Goal: Task Accomplishment & Management: Manage account settings

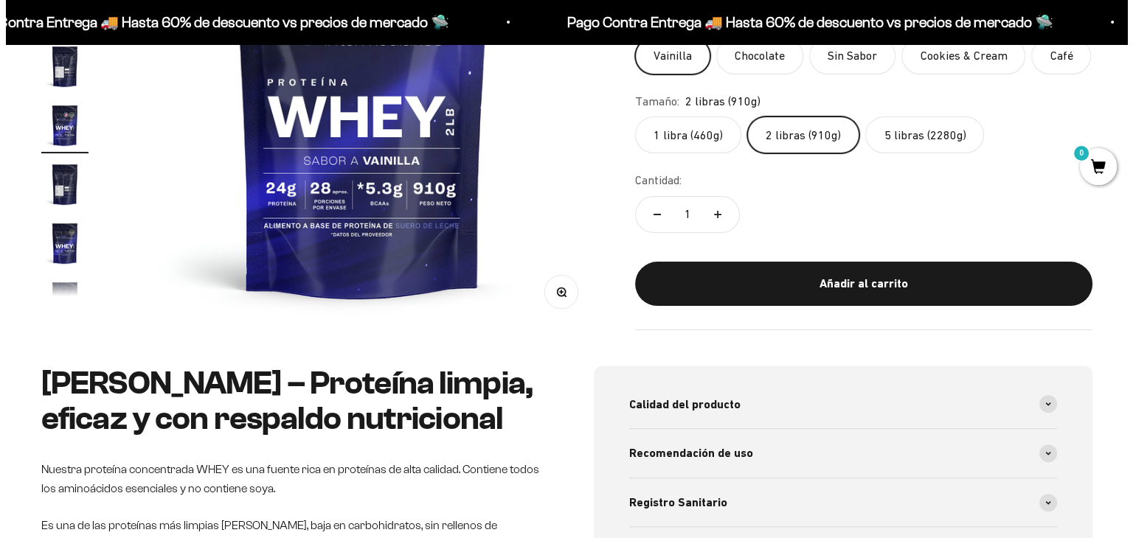
scroll to position [221, 0]
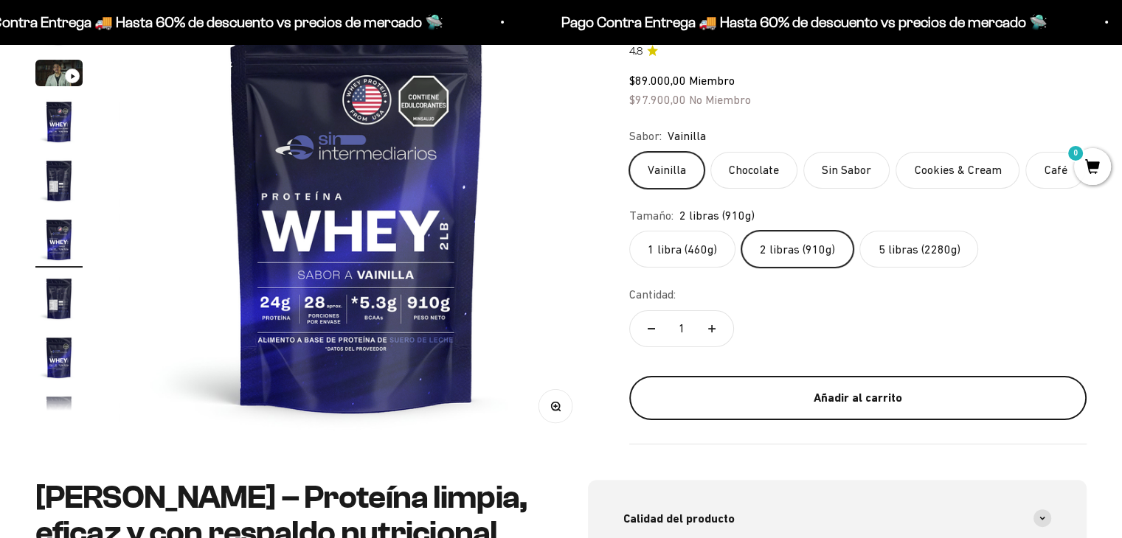
click at [825, 406] on div "Añadir al carrito" at bounding box center [858, 398] width 398 height 19
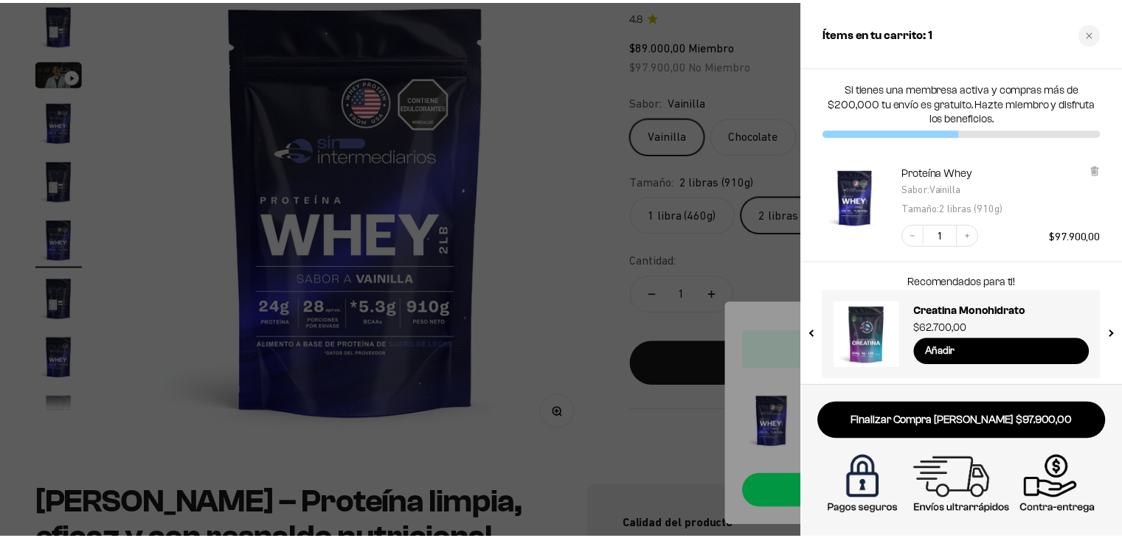
scroll to position [0, 0]
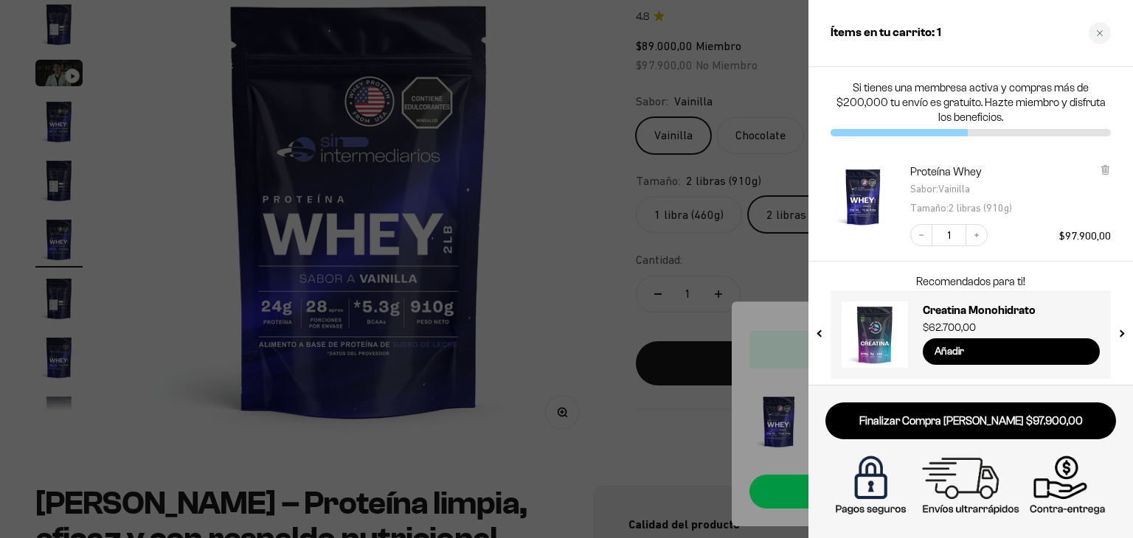
click at [1007, 94] on p "Si tienes una membresa activa y compras más de $200,000 tu envío es gratuito. H…" at bounding box center [970, 102] width 280 height 44
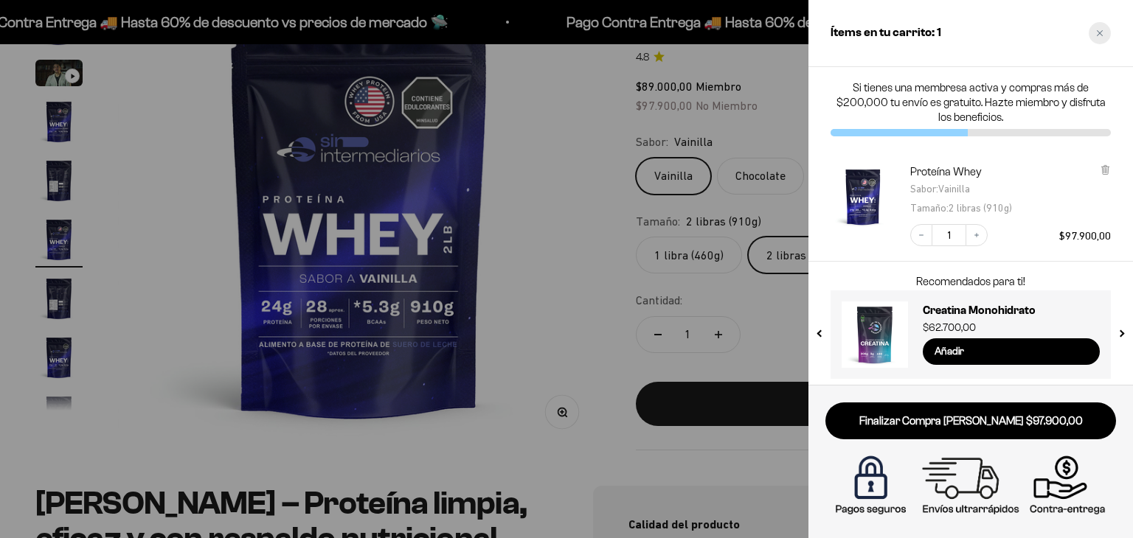
click at [1102, 28] on div "Close cart" at bounding box center [1099, 33] width 22 height 22
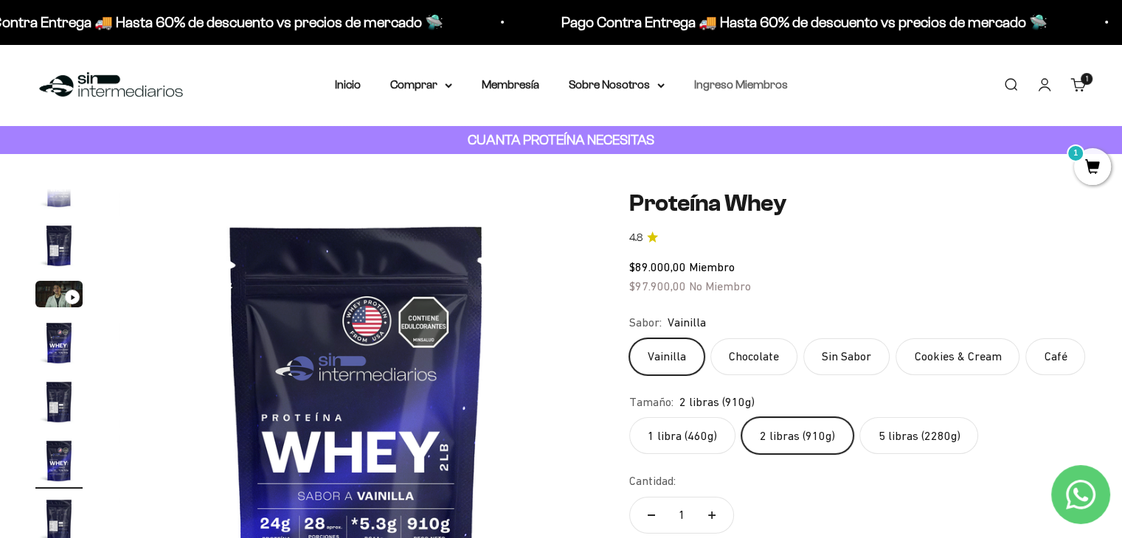
click at [740, 83] on link "Ingreso Miembros" at bounding box center [741, 84] width 94 height 13
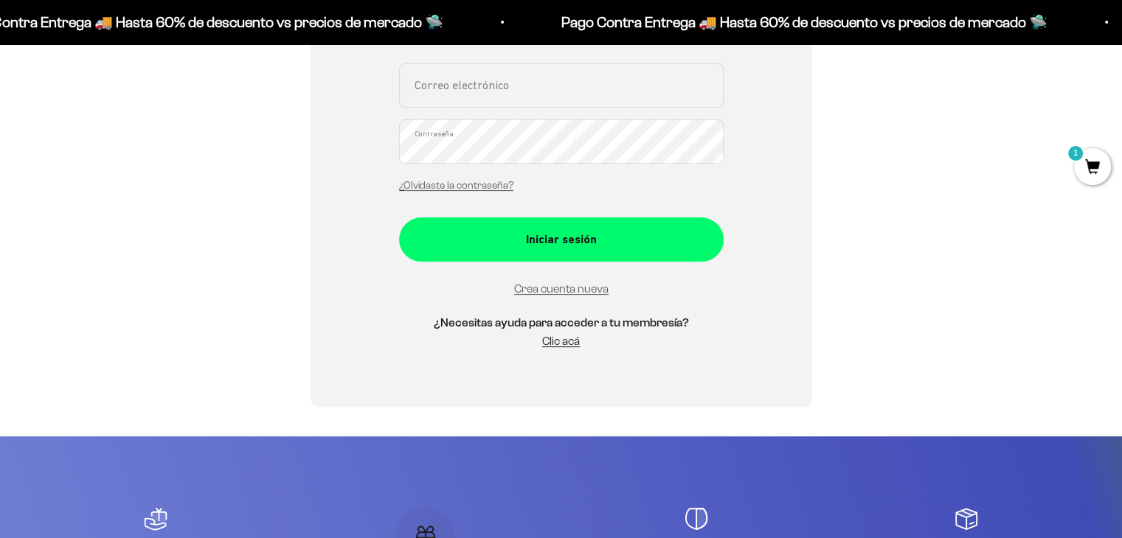
scroll to position [345, 0]
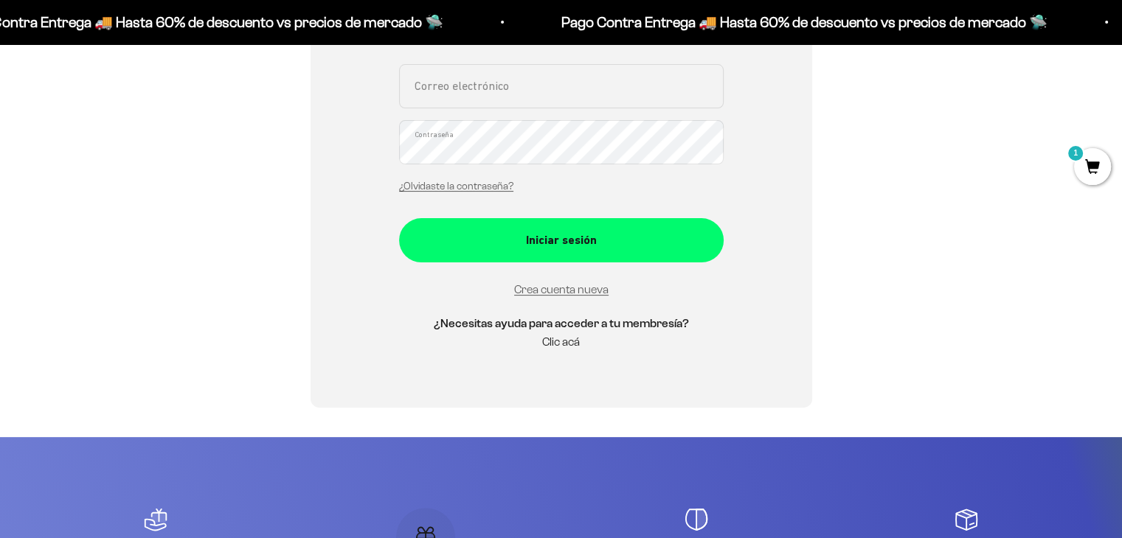
click at [565, 346] on link "Clic acá" at bounding box center [561, 342] width 38 height 13
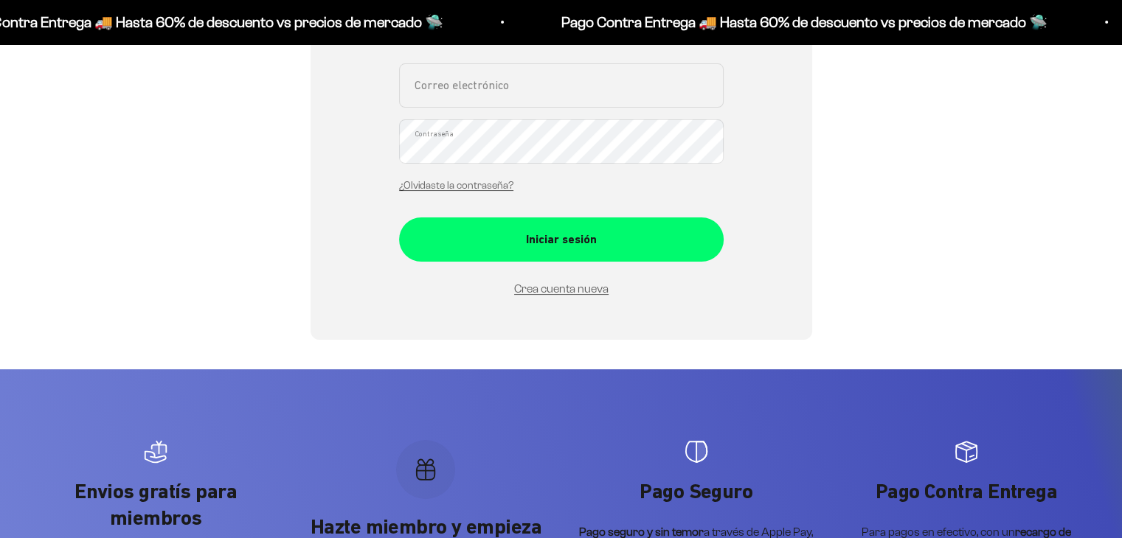
click at [520, 95] on input "Correo electrónico" at bounding box center [561, 85] width 324 height 44
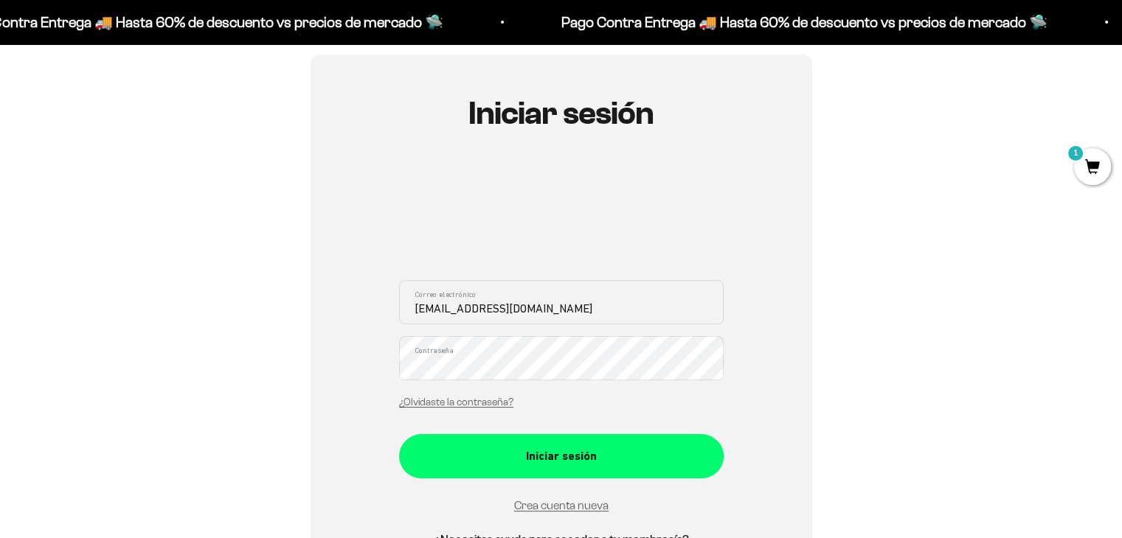
scroll to position [124, 0]
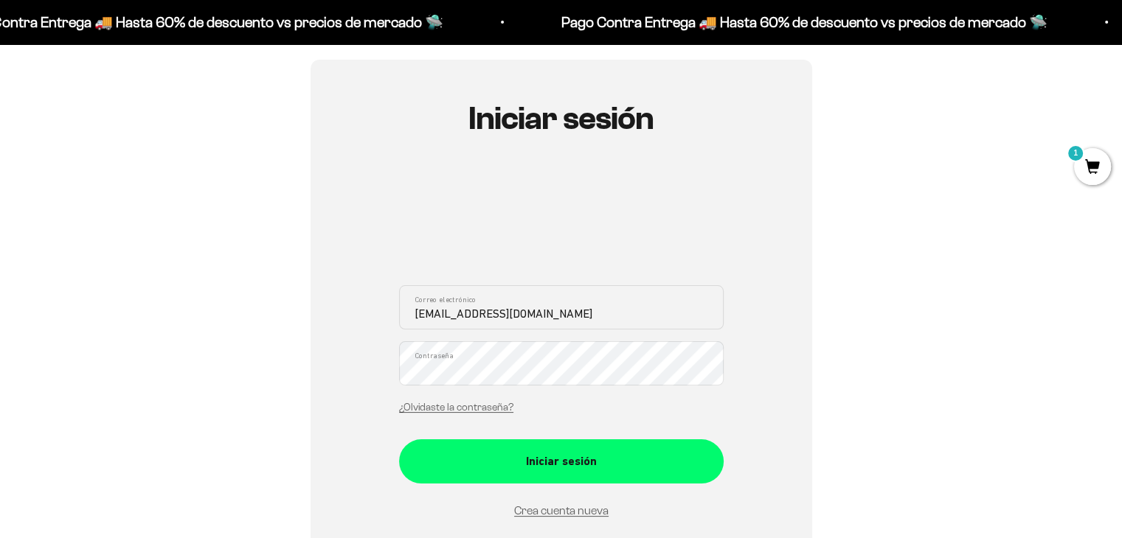
type input "jnnn004@gmail.com"
click at [627, 177] on div at bounding box center [561, 220] width 324 height 95
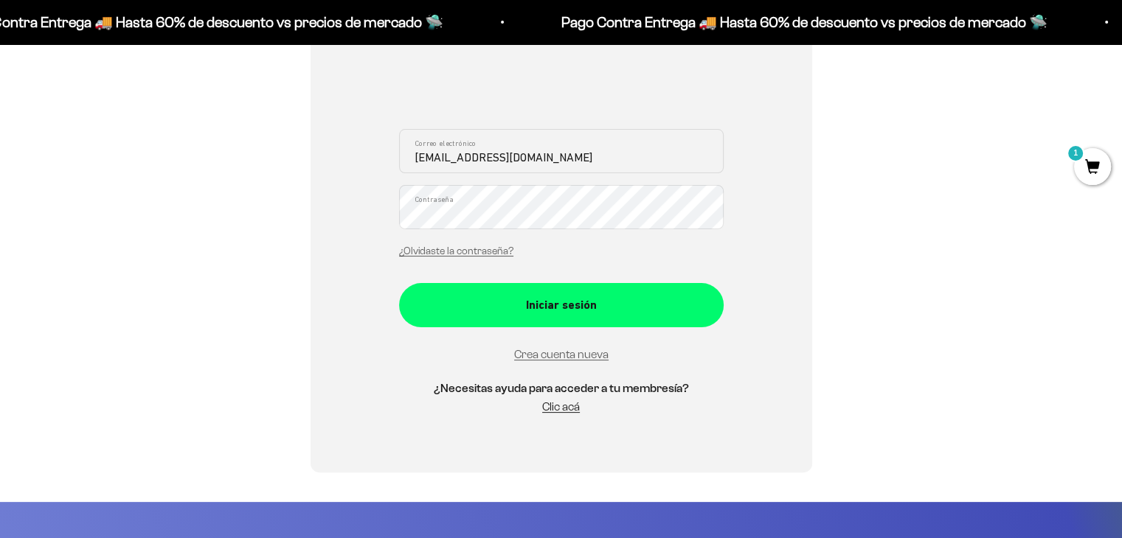
scroll to position [566, 0]
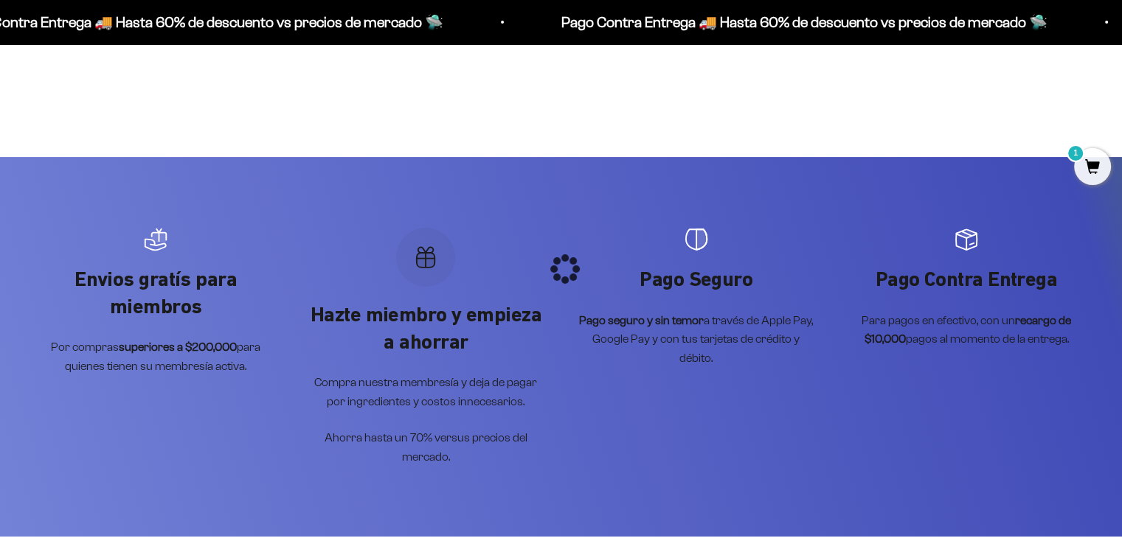
scroll to position [295, 0]
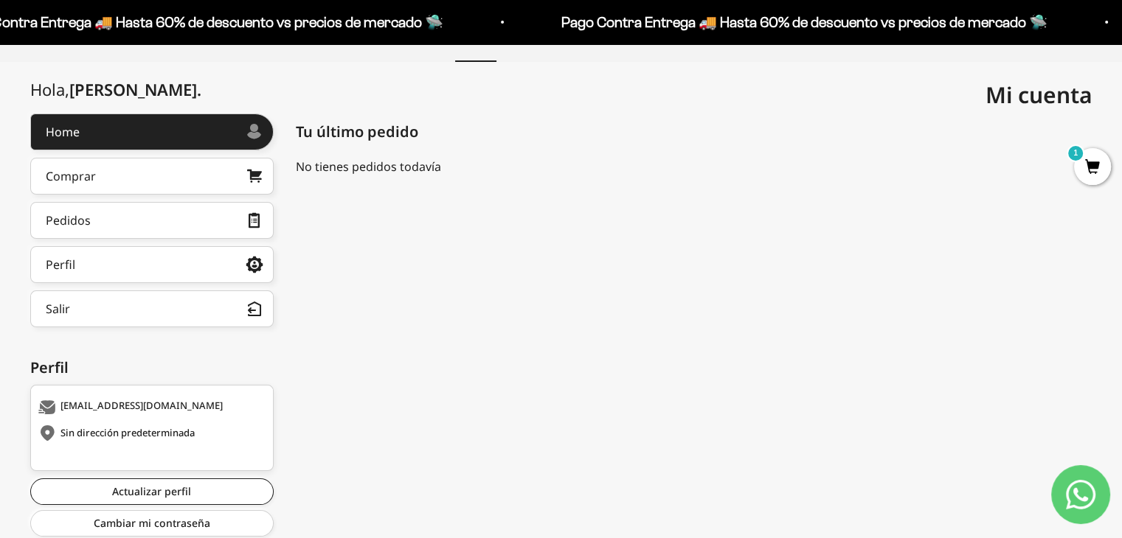
scroll to position [147, 0]
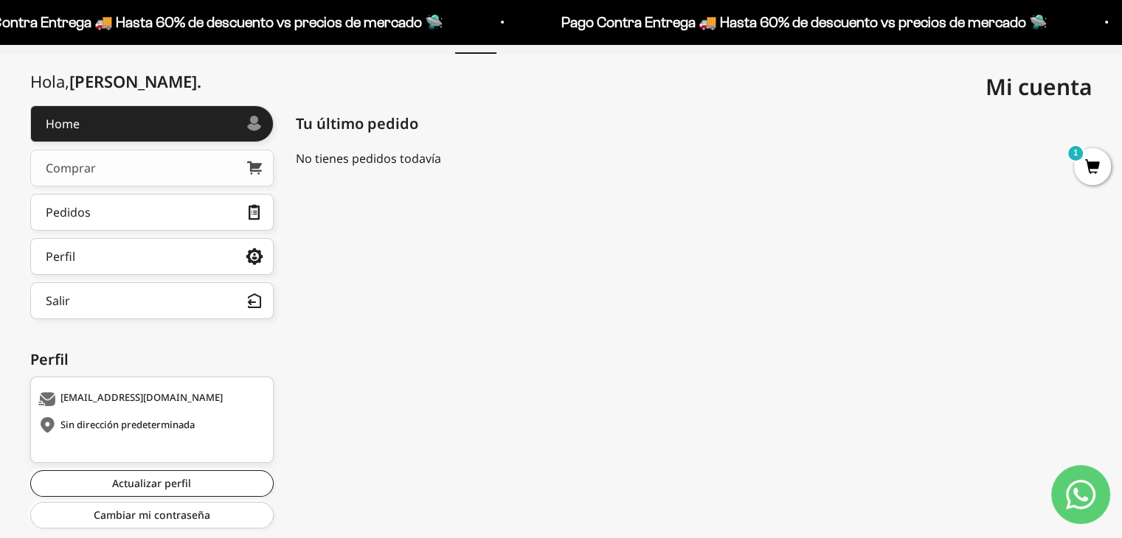
click at [121, 176] on link "Comprar" at bounding box center [151, 168] width 243 height 37
click at [145, 168] on link "Comprar" at bounding box center [151, 168] width 243 height 37
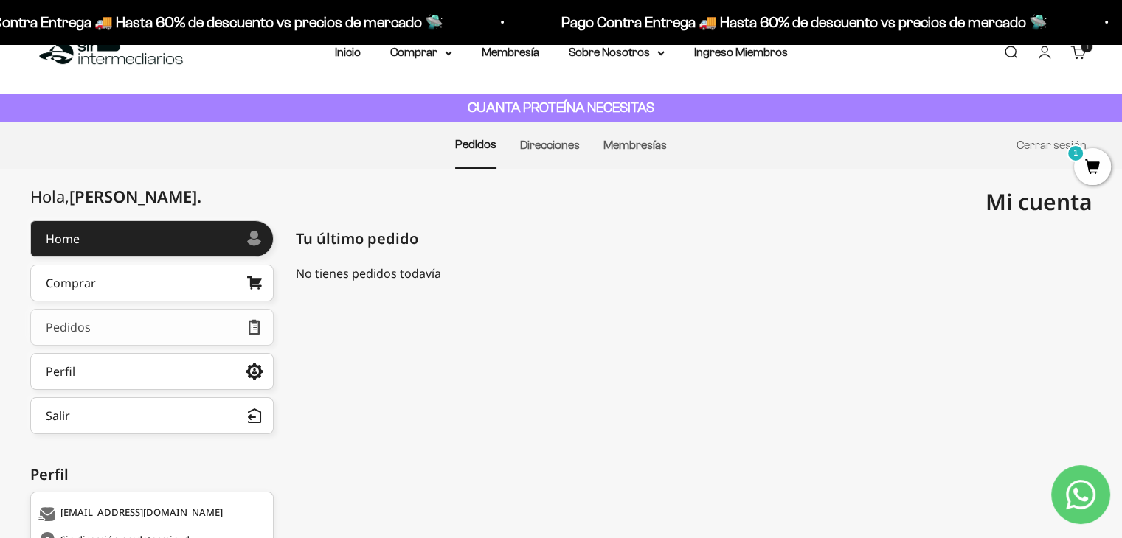
scroll to position [0, 0]
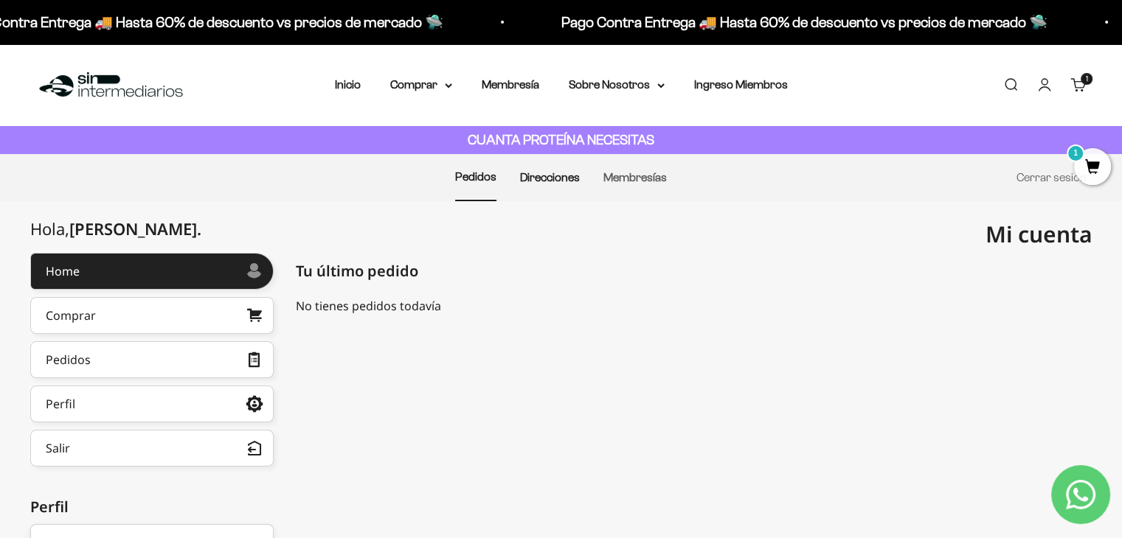
click at [531, 180] on link "Direcciones" at bounding box center [550, 177] width 60 height 13
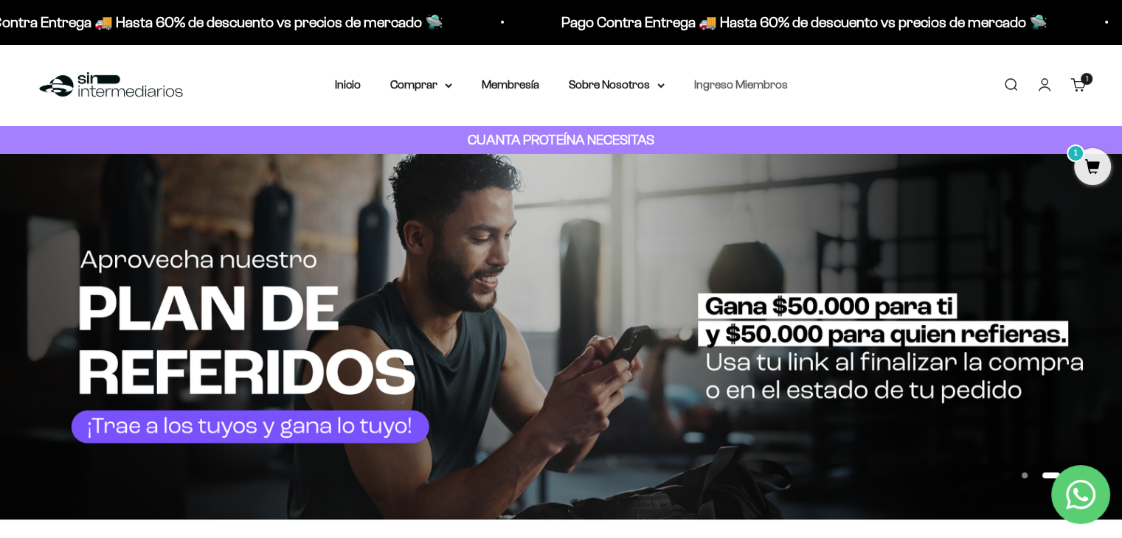
click at [720, 90] on link "Ingreso Miembros" at bounding box center [741, 84] width 94 height 13
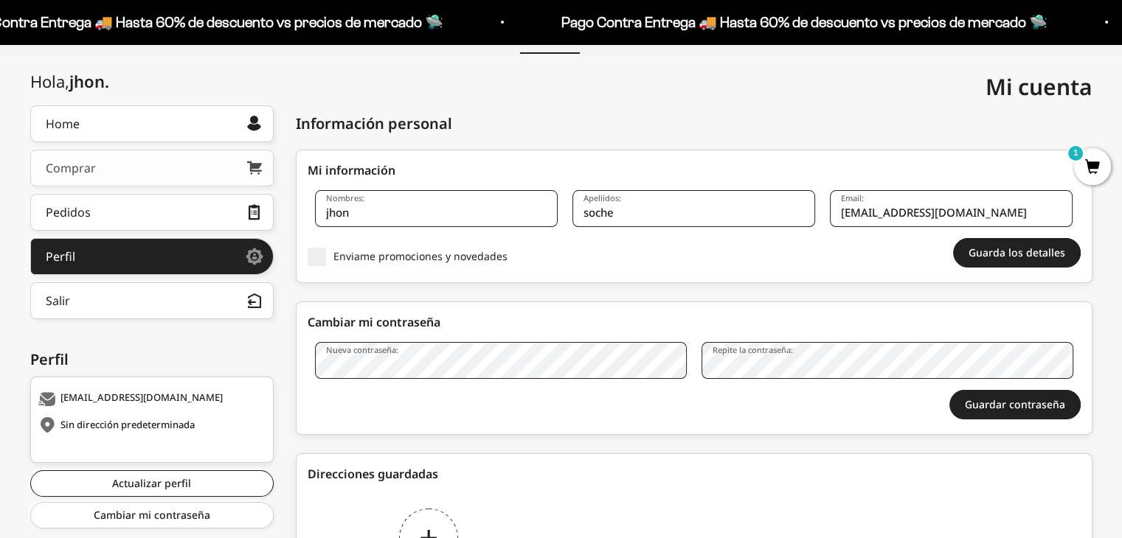
scroll to position [74, 0]
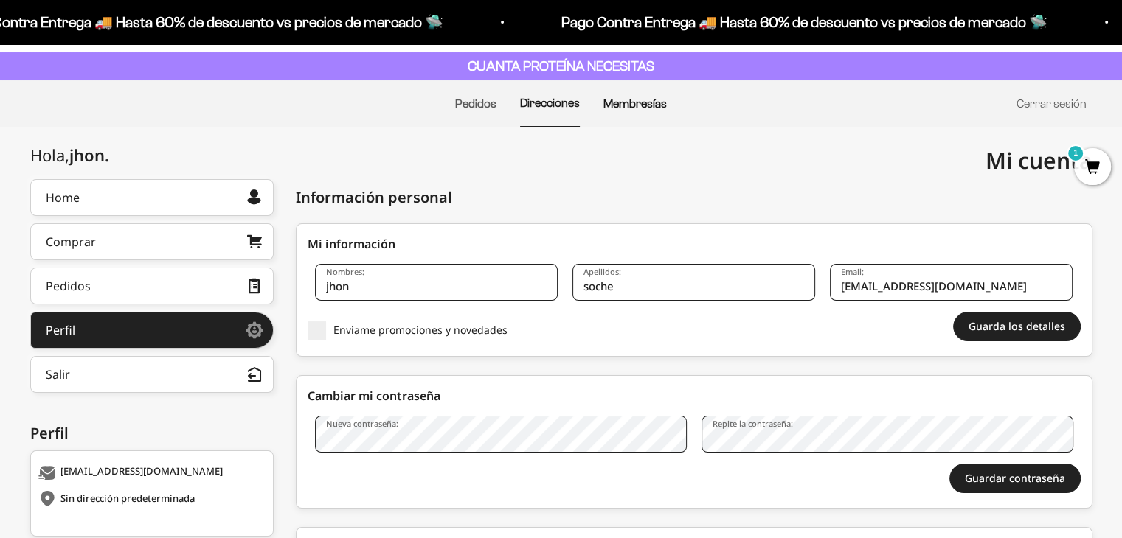
click at [614, 105] on link "Membresías" at bounding box center [634, 103] width 63 height 13
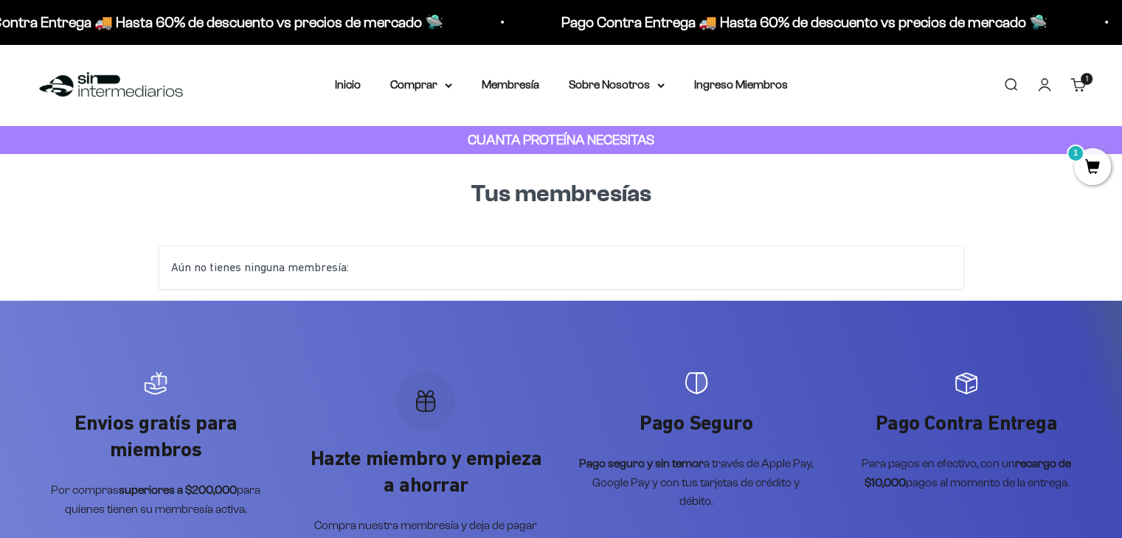
click at [466, 269] on div "Aún no tienes ninguna membresía:" at bounding box center [561, 267] width 804 height 43
click at [422, 91] on summary "Comprar" at bounding box center [421, 84] width 62 height 19
click at [341, 80] on link "Inicio" at bounding box center [348, 84] width 26 height 13
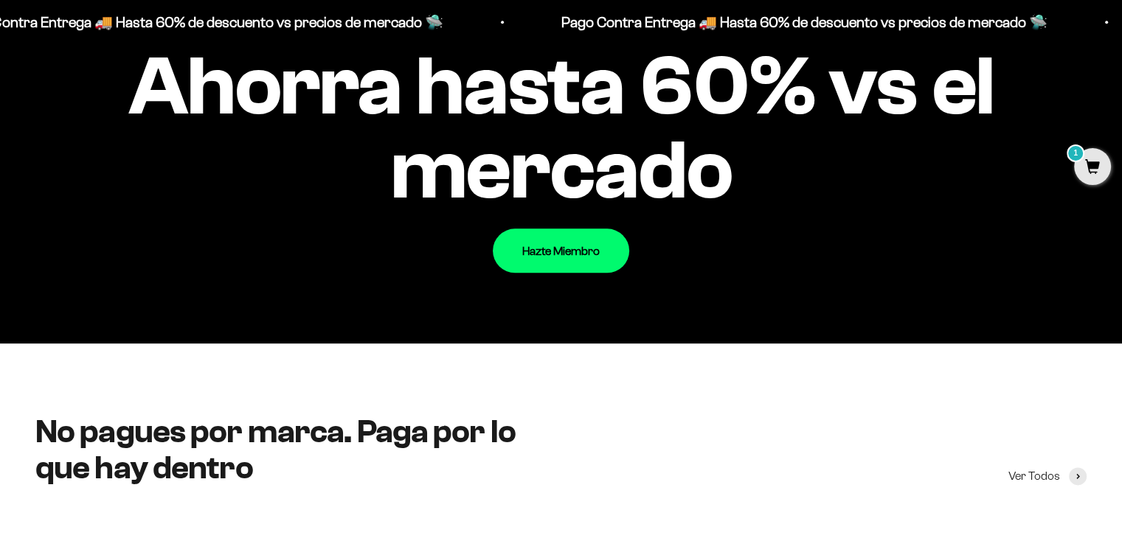
scroll to position [1696, 0]
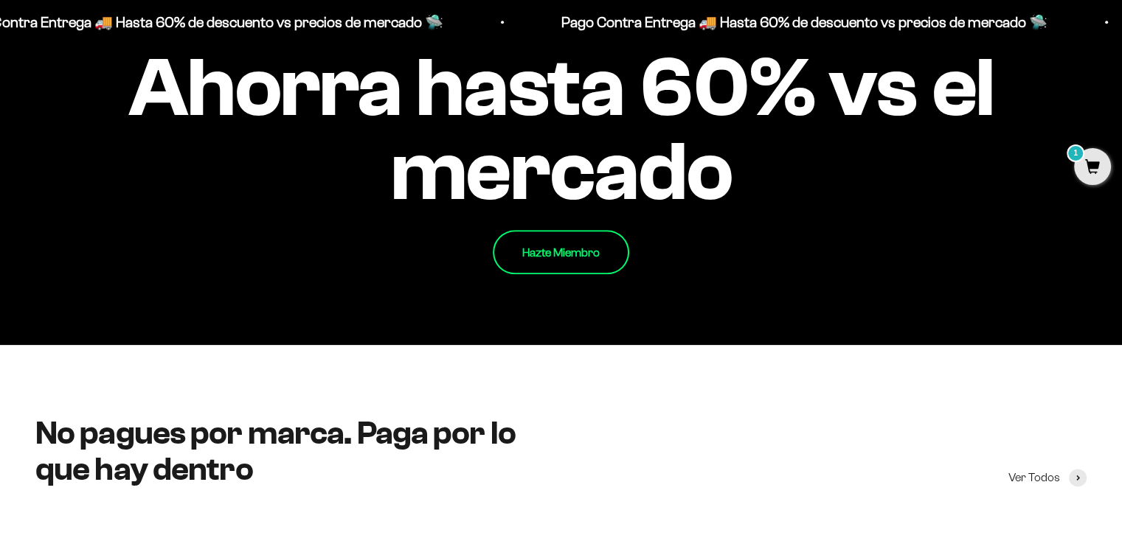
click at [563, 249] on link "Hazte Miembro" at bounding box center [561, 252] width 136 height 44
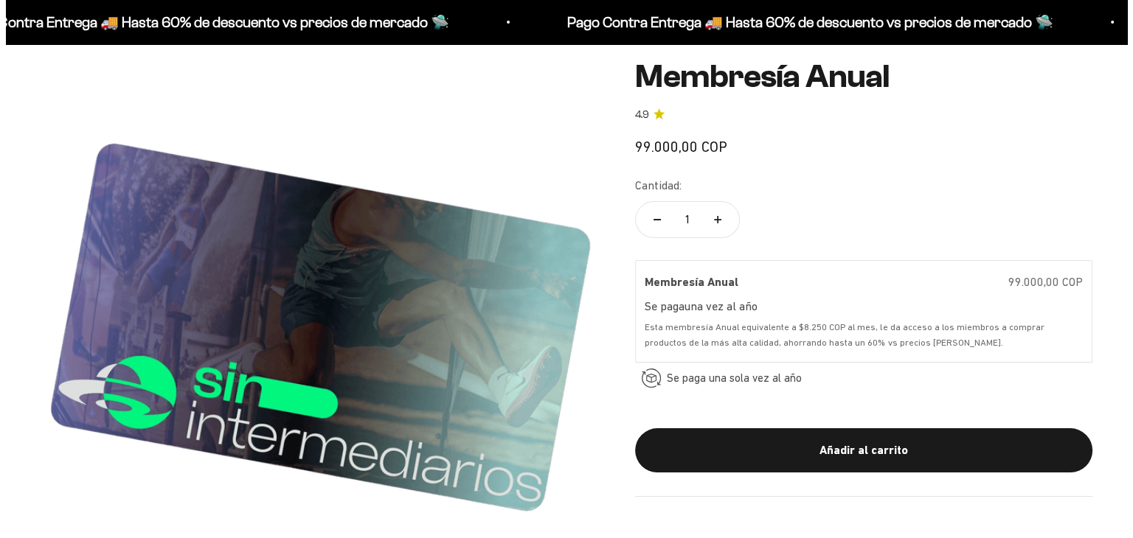
scroll to position [221, 0]
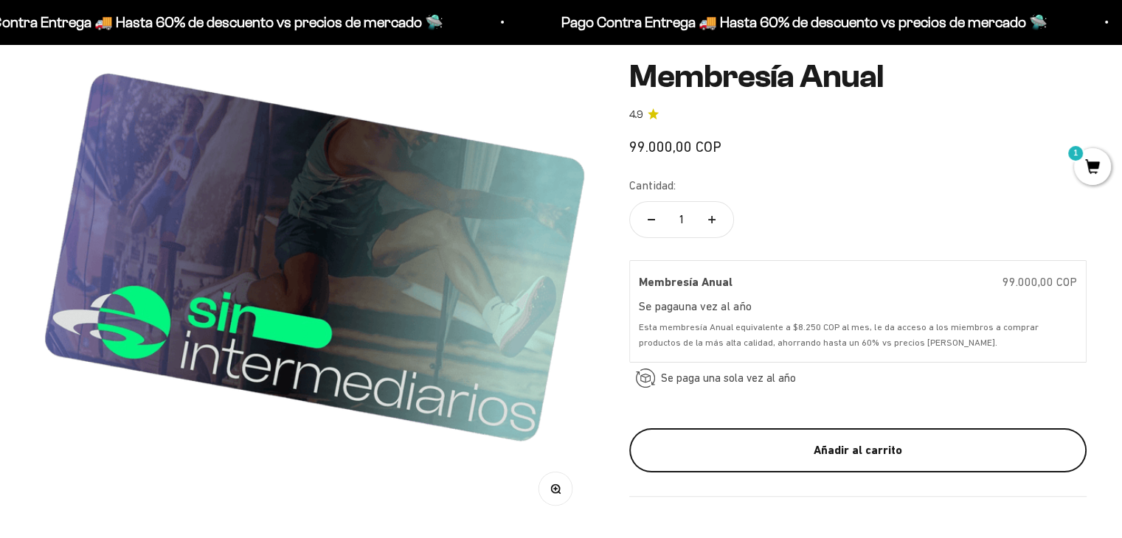
click at [801, 446] on div "Añadir al carrito" at bounding box center [858, 450] width 398 height 19
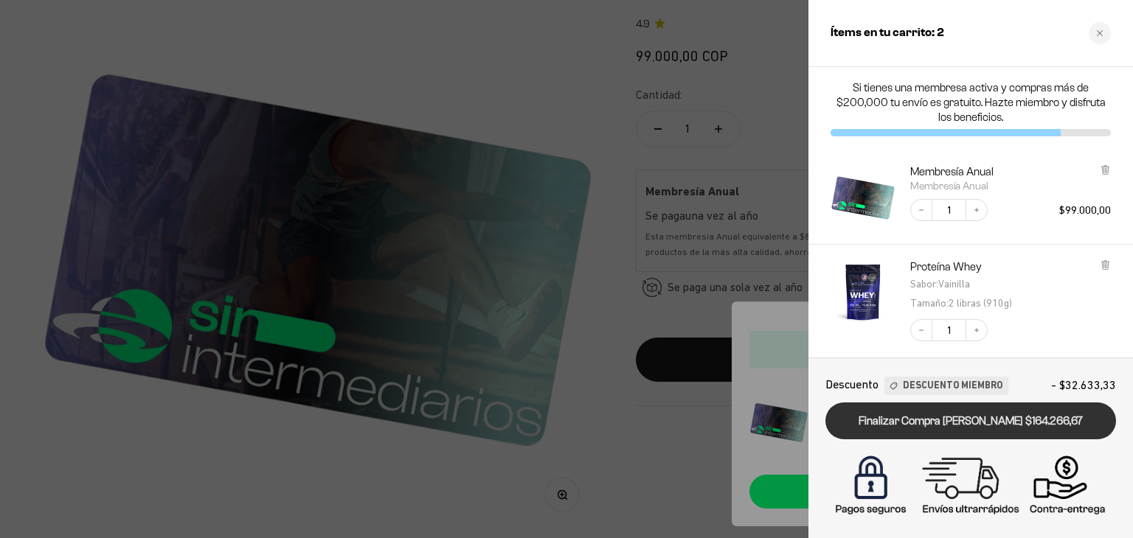
click at [1012, 417] on link "Finalizar Compra Segura $164.266,67" at bounding box center [970, 422] width 291 height 38
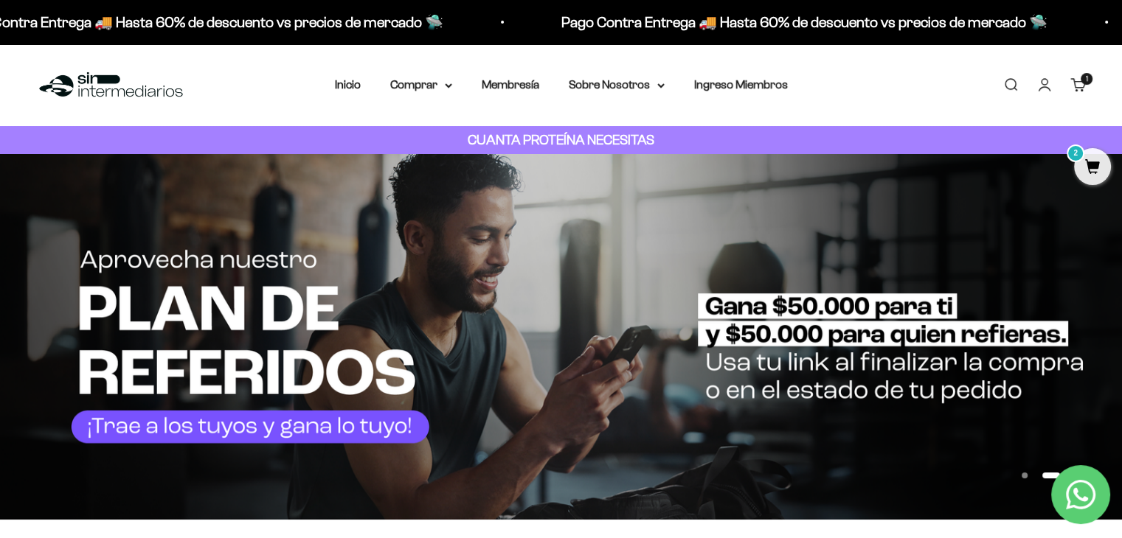
click at [1073, 80] on link "Carrito 1 artículo 1" at bounding box center [1078, 85] width 16 height 16
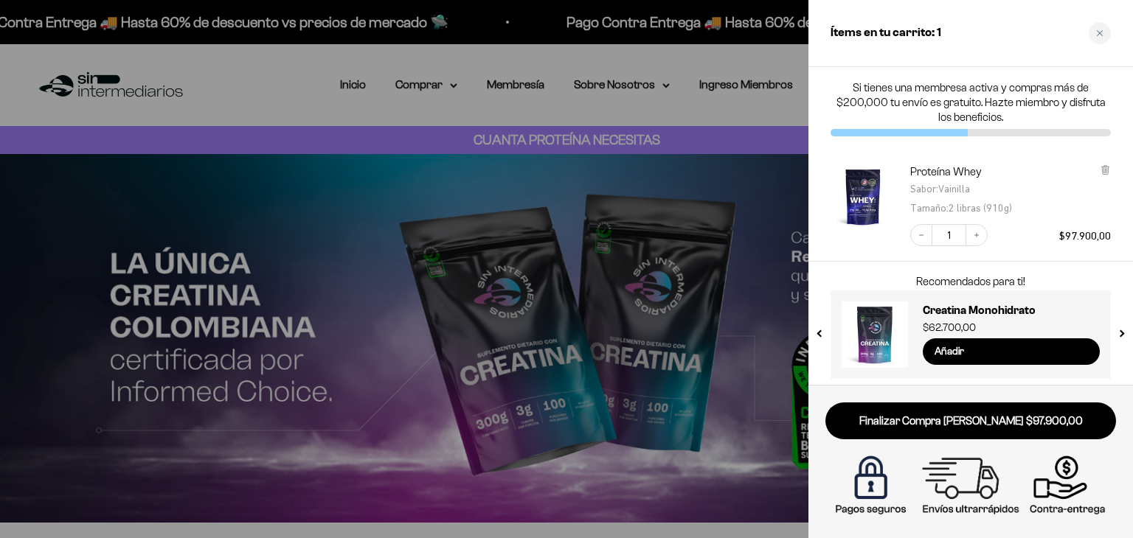
click at [354, 93] on div at bounding box center [566, 269] width 1133 height 538
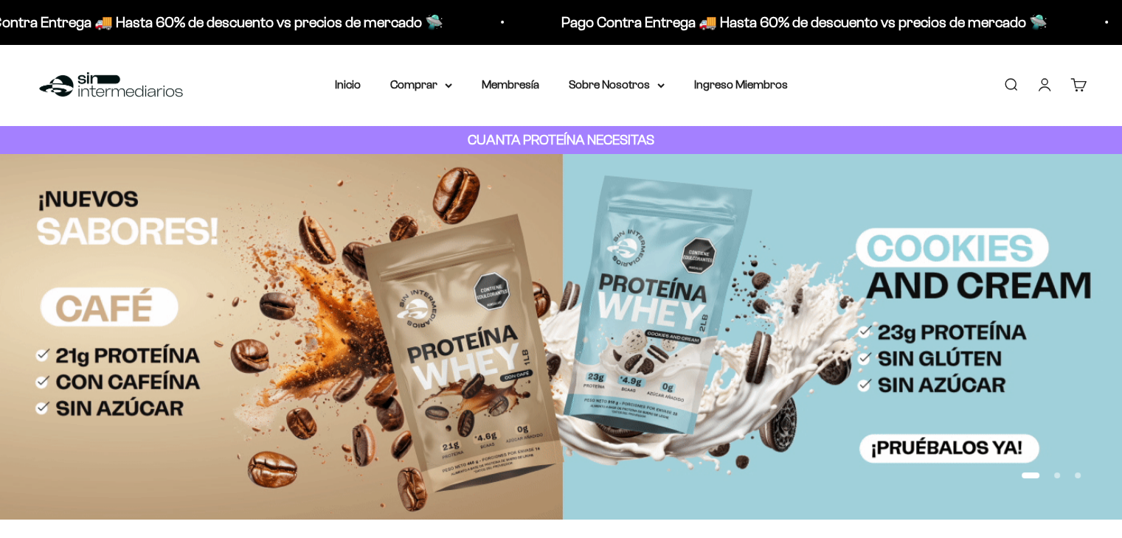
click at [1045, 77] on link "Cuenta" at bounding box center [1044, 85] width 16 height 16
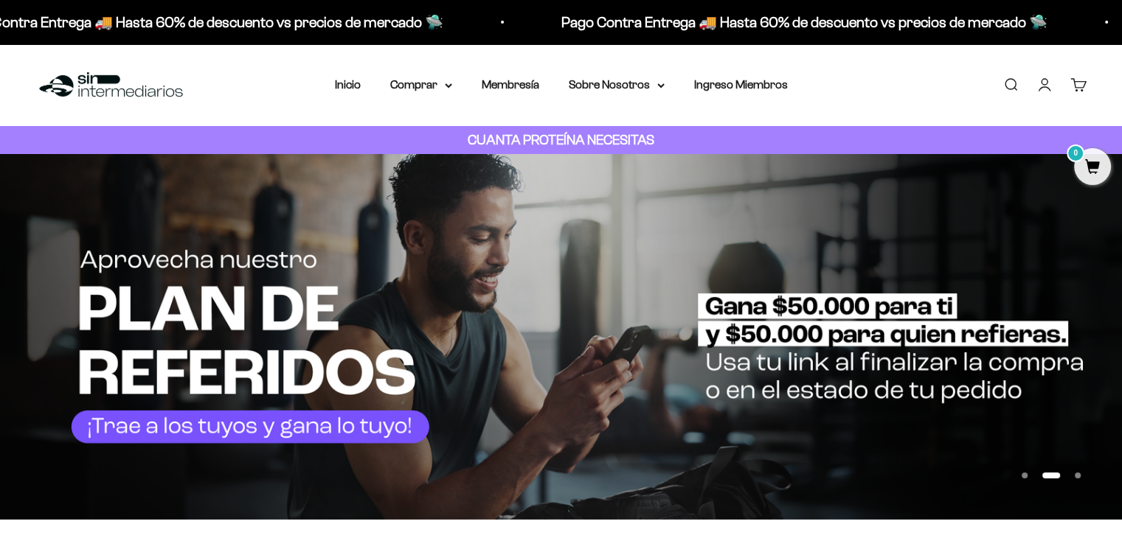
click at [1045, 80] on link "Cuenta" at bounding box center [1044, 85] width 16 height 16
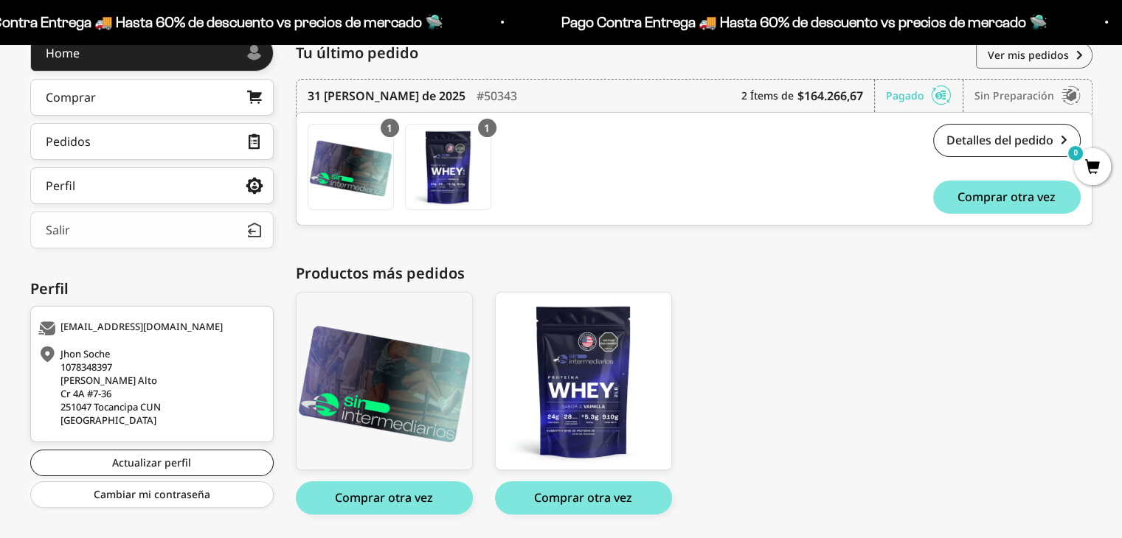
scroll to position [221, 0]
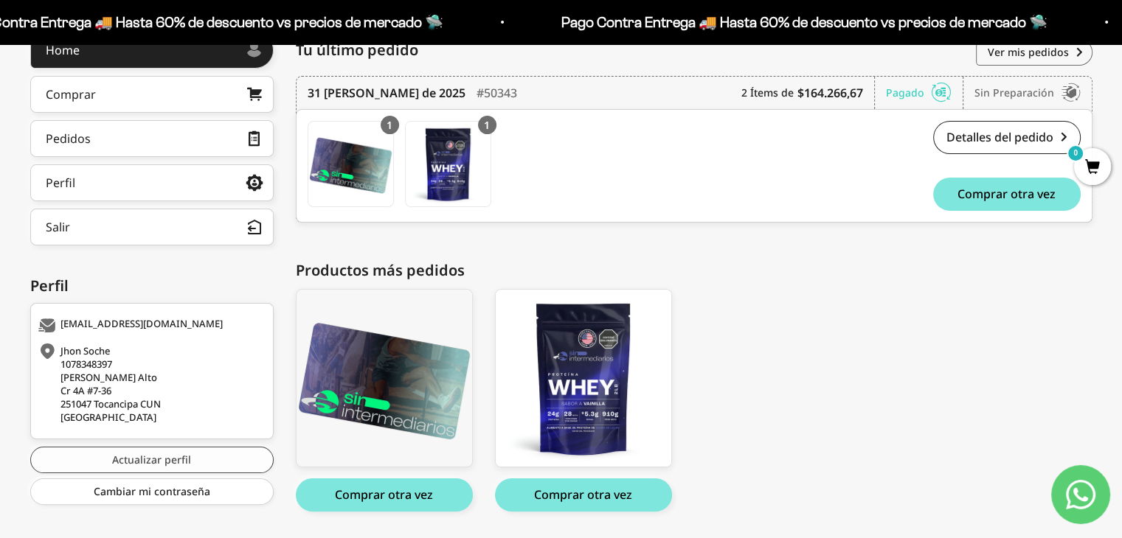
click at [147, 460] on link "Actualizar perfil" at bounding box center [151, 460] width 243 height 27
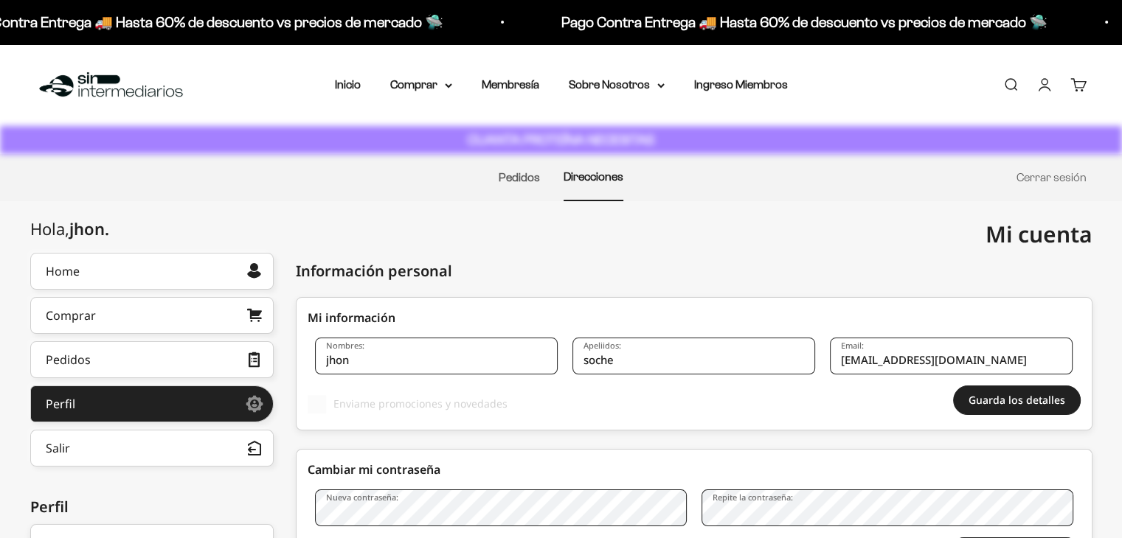
select select "Cundinamarca"
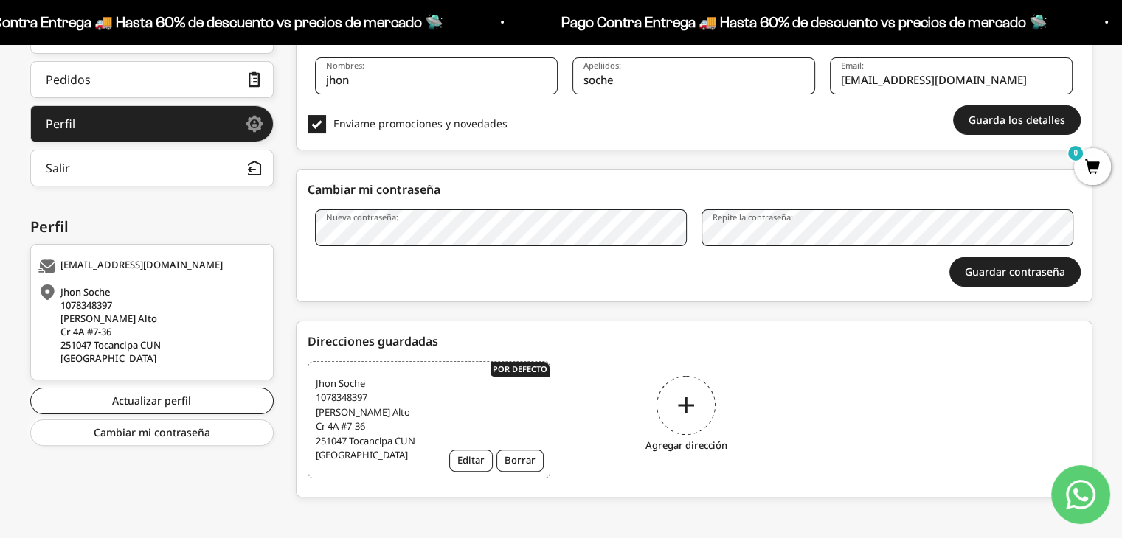
scroll to position [286, 0]
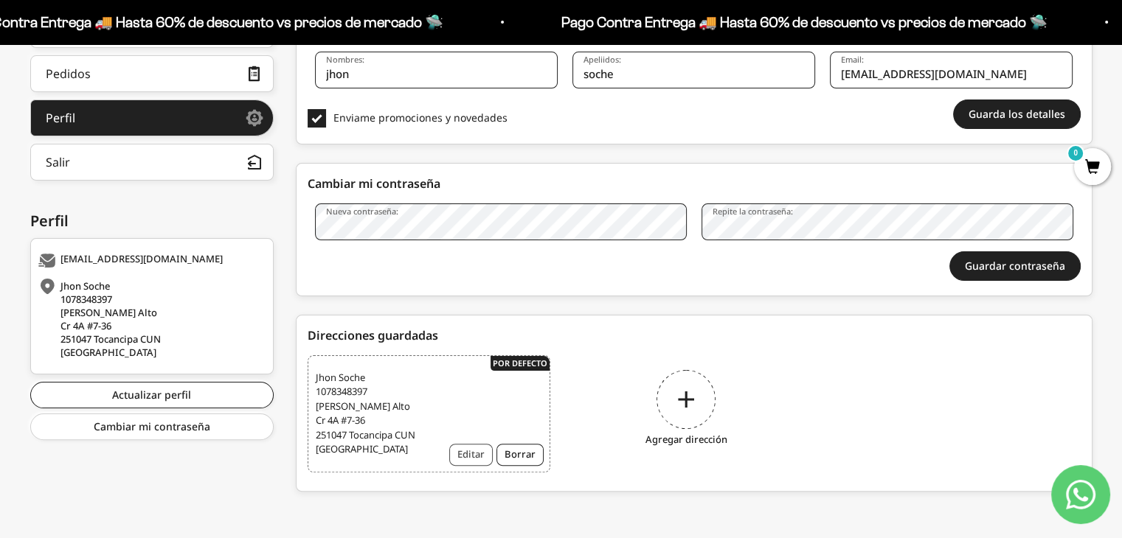
click at [484, 457] on button "Editar" at bounding box center [471, 455] width 44 height 22
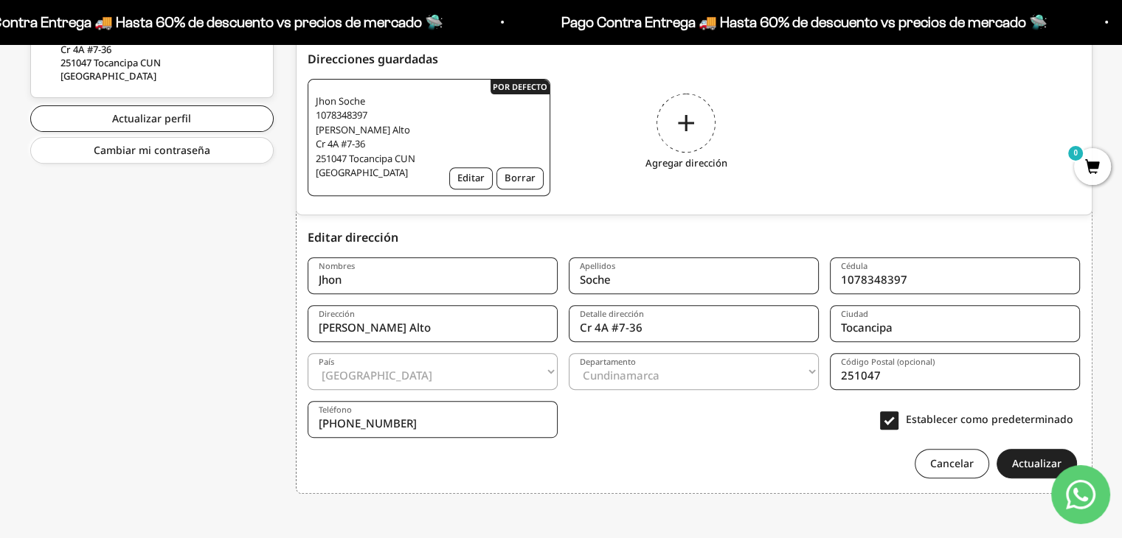
scroll to position [572, 0]
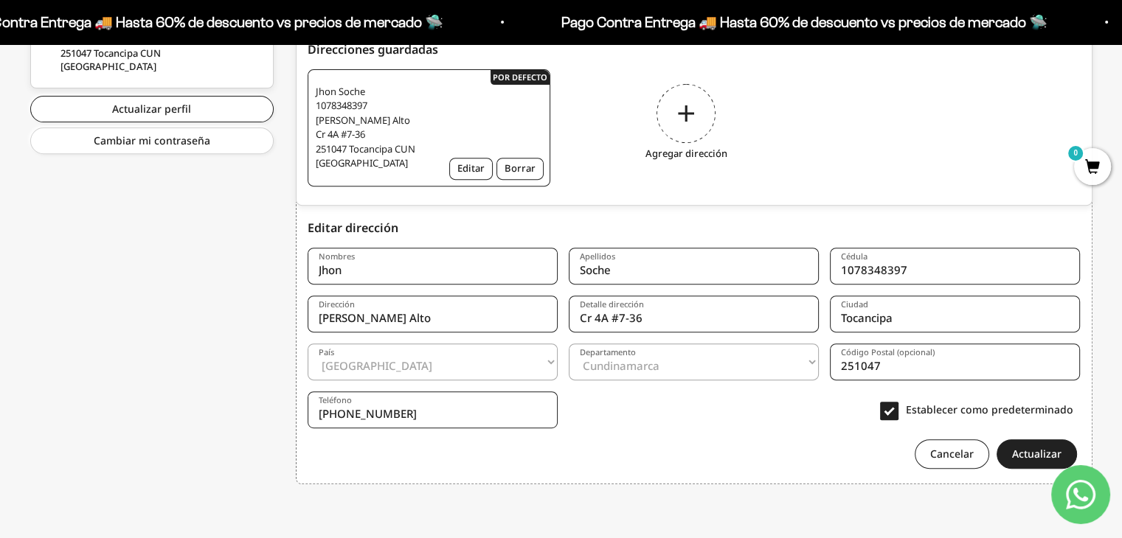
click at [407, 108] on span "Jhon Soche 1078348397 [PERSON_NAME] Alto [STREET_ADDRESS]" at bounding box center [374, 128] width 116 height 86
drag, startPoint x: 468, startPoint y: 311, endPoint x: 283, endPoint y: 326, distance: 184.9
click at [283, 326] on div "Hola, jhon . Home Comprar Pedidos Perfil Información personal Direcciones guard…" at bounding box center [561, 92] width 1062 height 822
type input "V"
type input "[GEOGRAPHIC_DATA]"
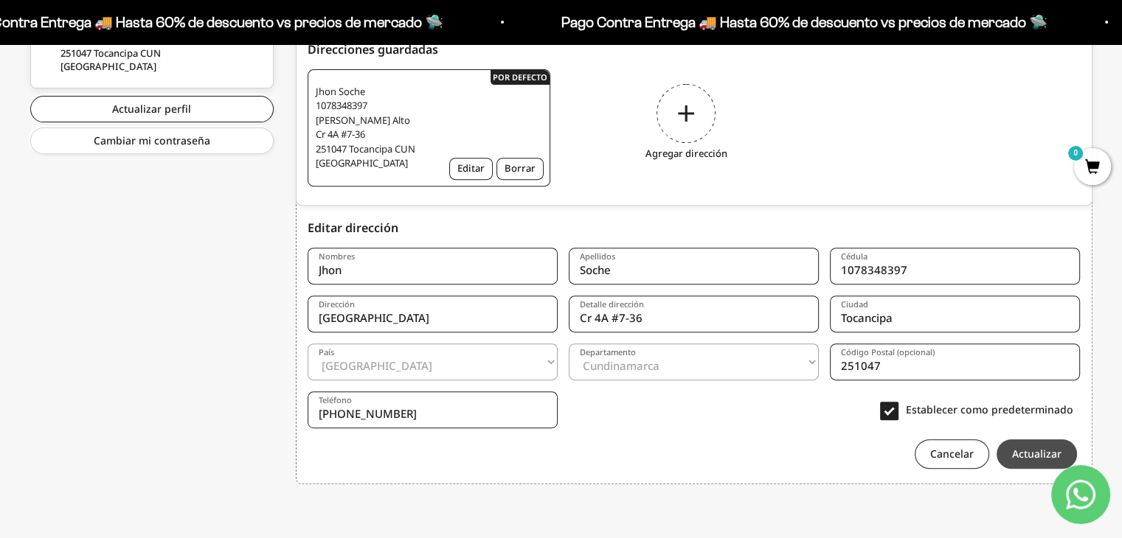
click at [1030, 452] on button "Actualizar" at bounding box center [1036, 454] width 80 height 29
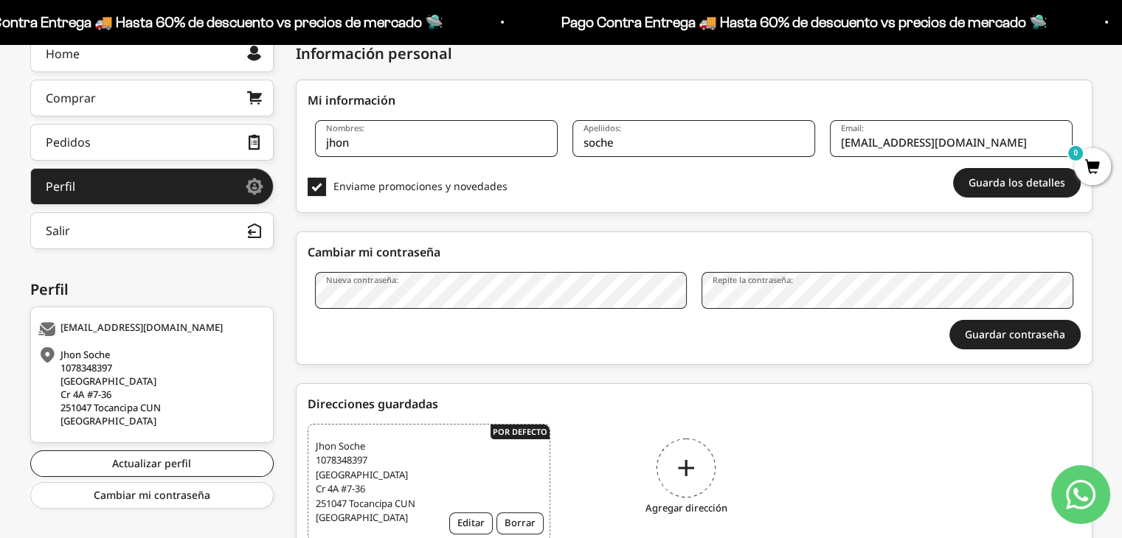
scroll to position [212, 0]
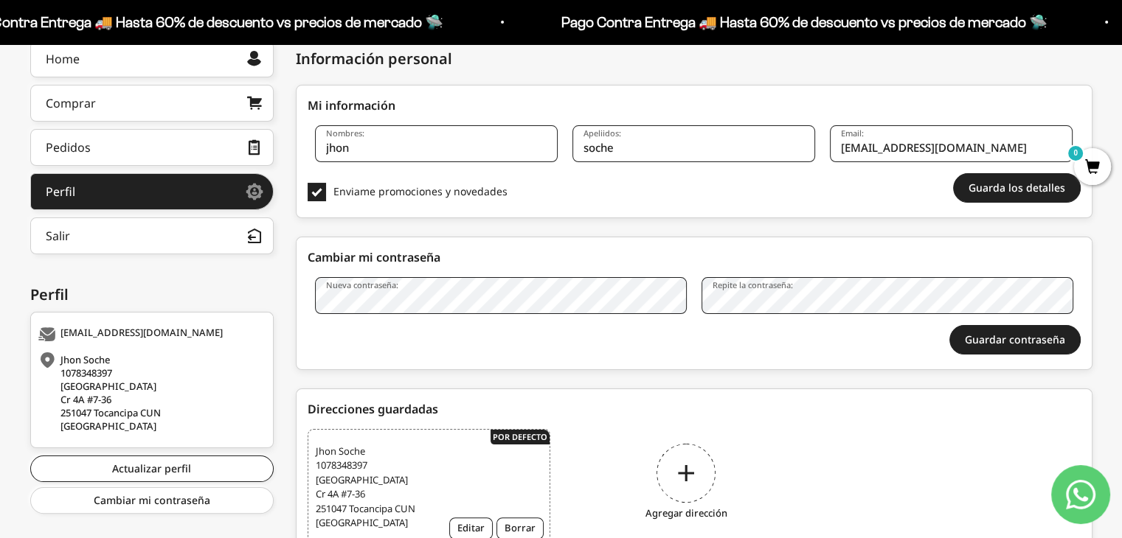
click at [773, 286] on label "Repite la contraseña:" at bounding box center [752, 284] width 80 height 11
click at [774, 291] on div "Repite la contraseña:" at bounding box center [887, 295] width 372 height 37
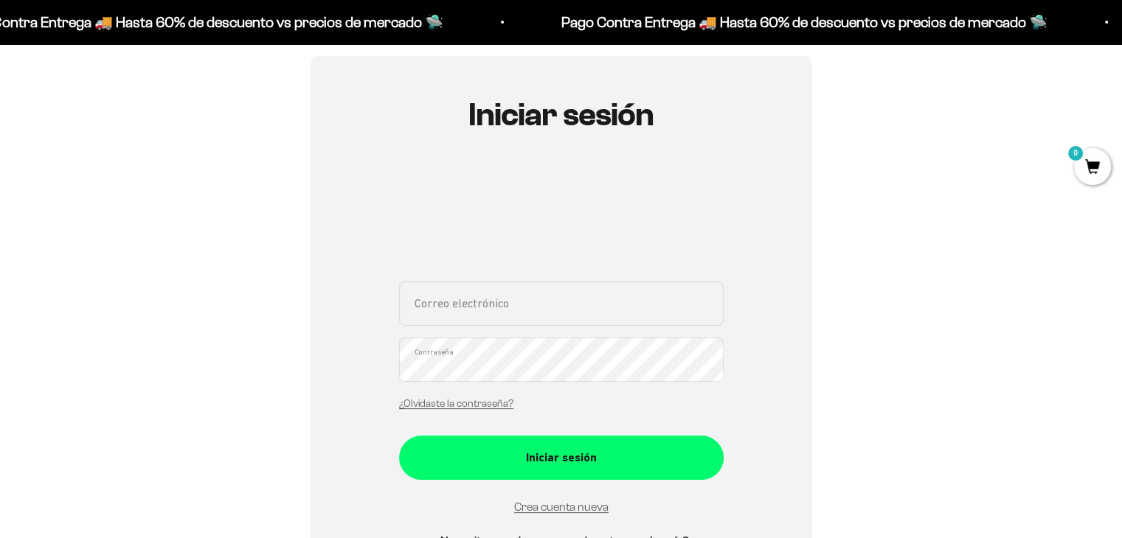
scroll to position [147, 0]
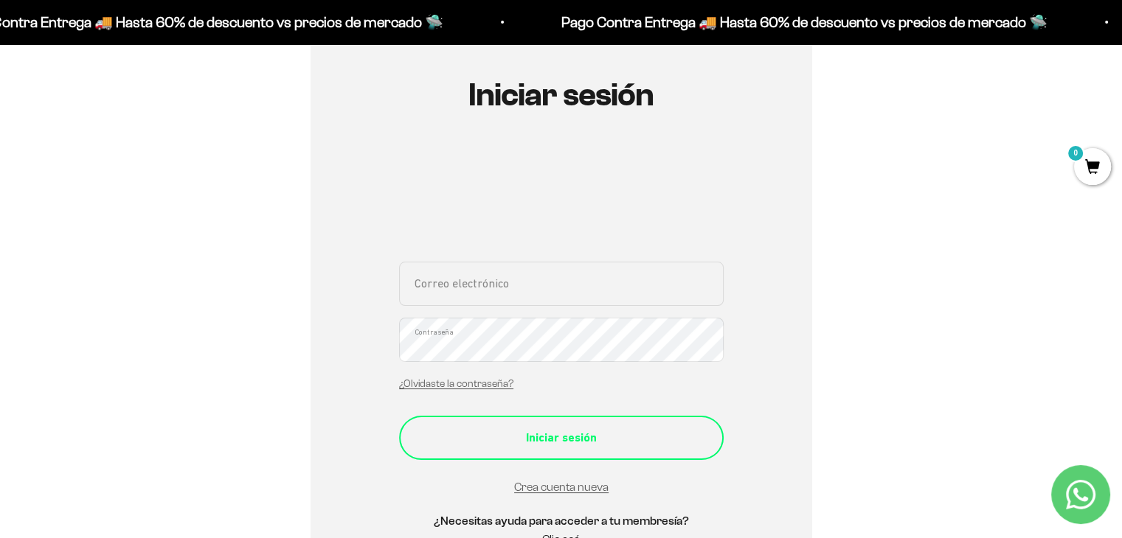
type input "[EMAIL_ADDRESS][DOMAIN_NAME]"
click at [527, 458] on button "Iniciar sesión" at bounding box center [561, 438] width 324 height 44
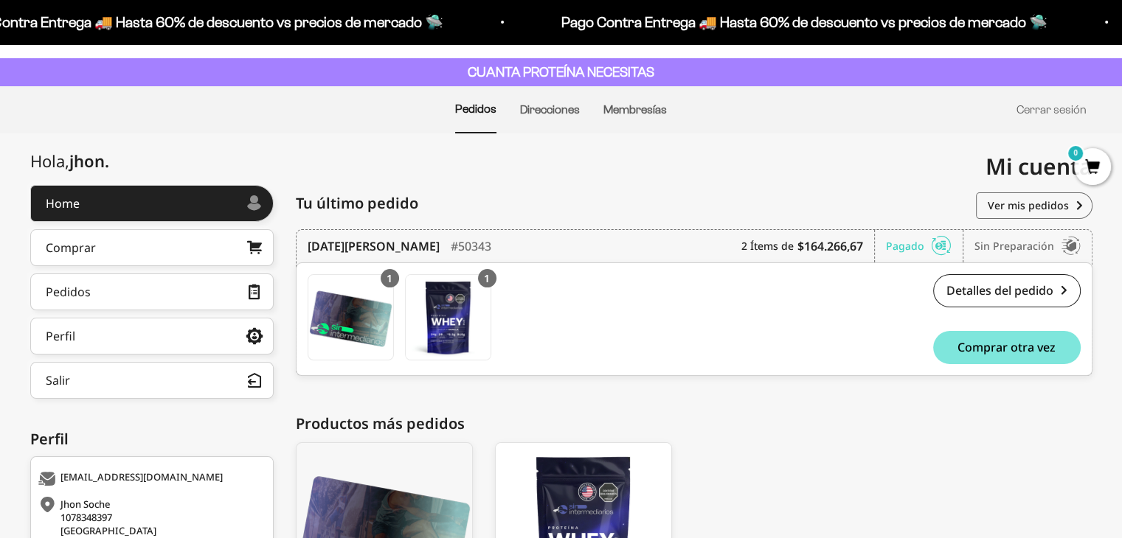
scroll to position [74, 0]
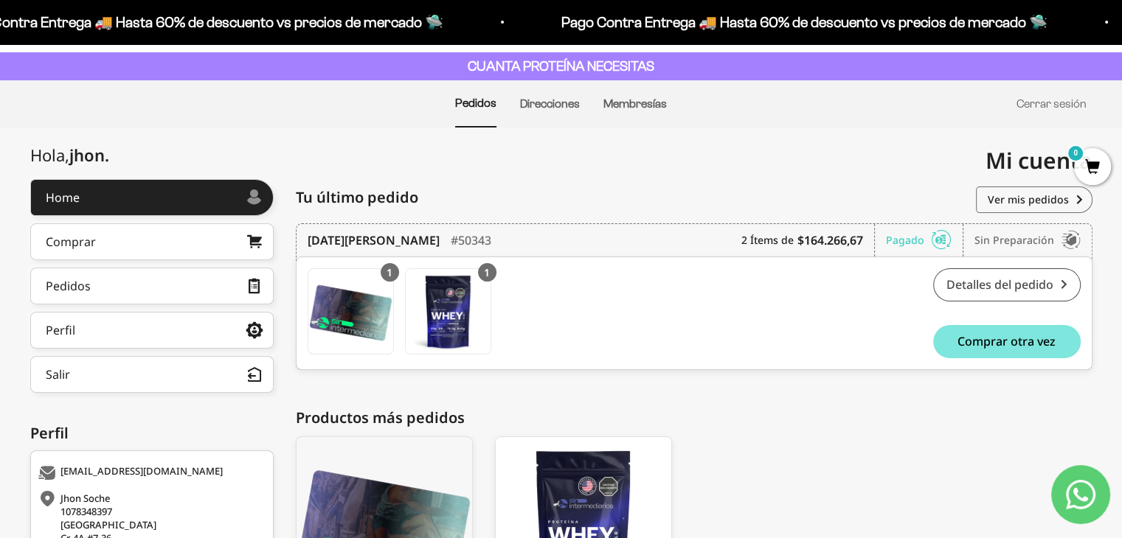
click at [1000, 284] on link "Detalles del pedido" at bounding box center [1006, 284] width 147 height 33
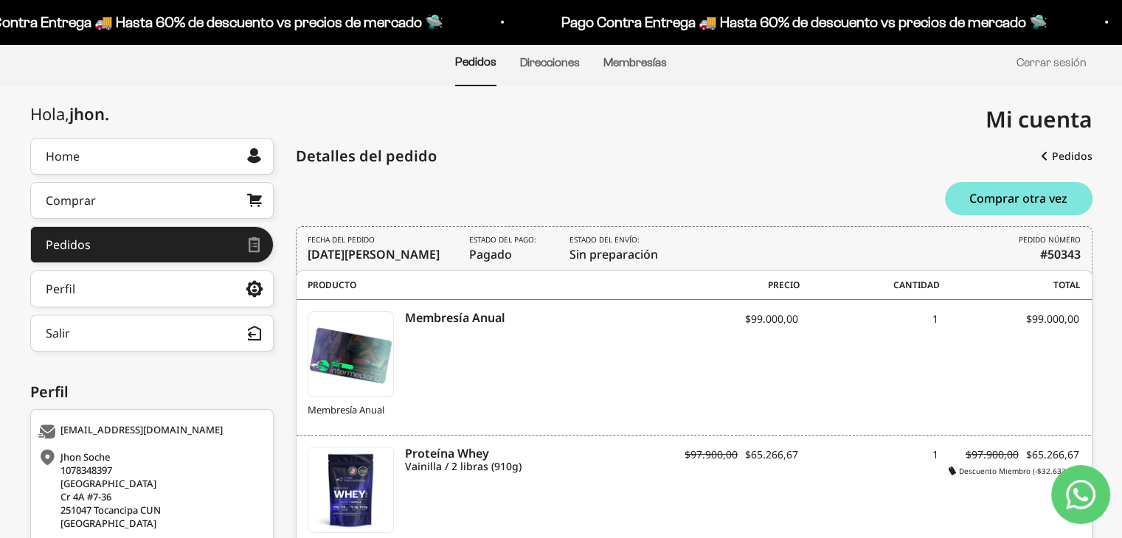
scroll to position [46, 0]
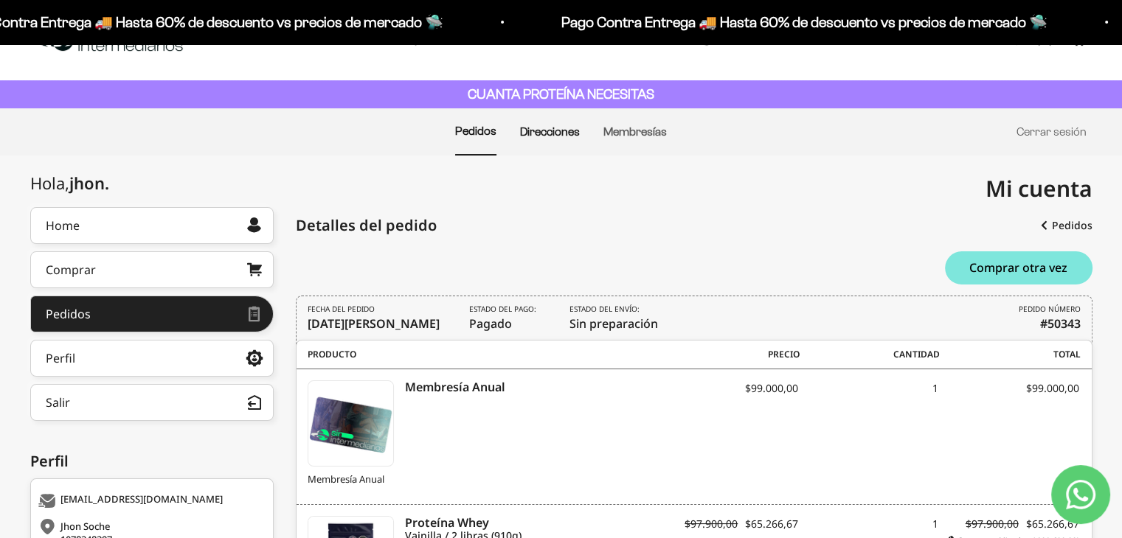
click at [538, 131] on link "Direcciones" at bounding box center [550, 131] width 60 height 13
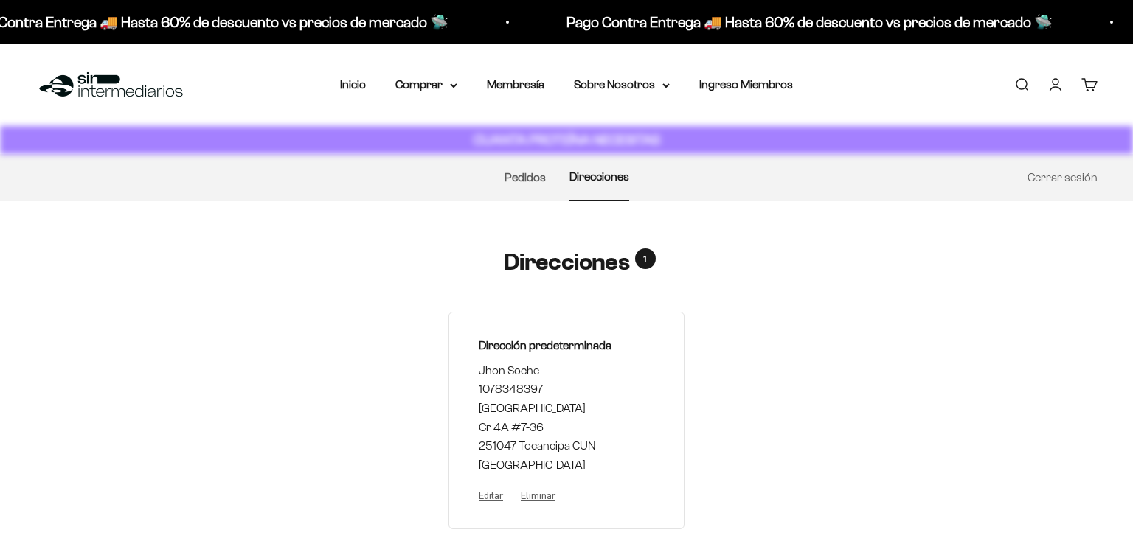
select select "Colombia"
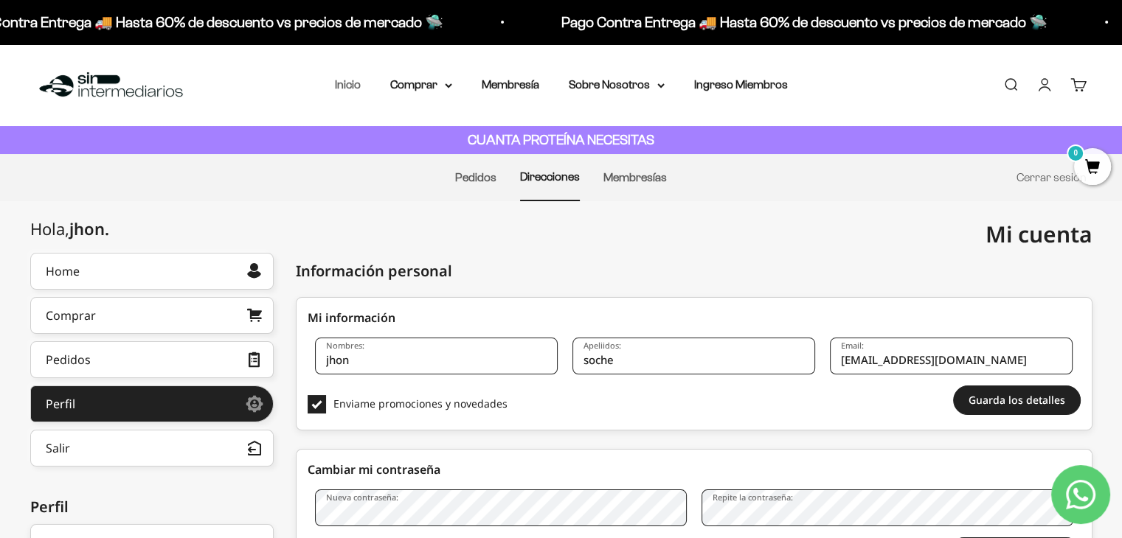
click at [352, 88] on link "Inicio" at bounding box center [348, 84] width 26 height 13
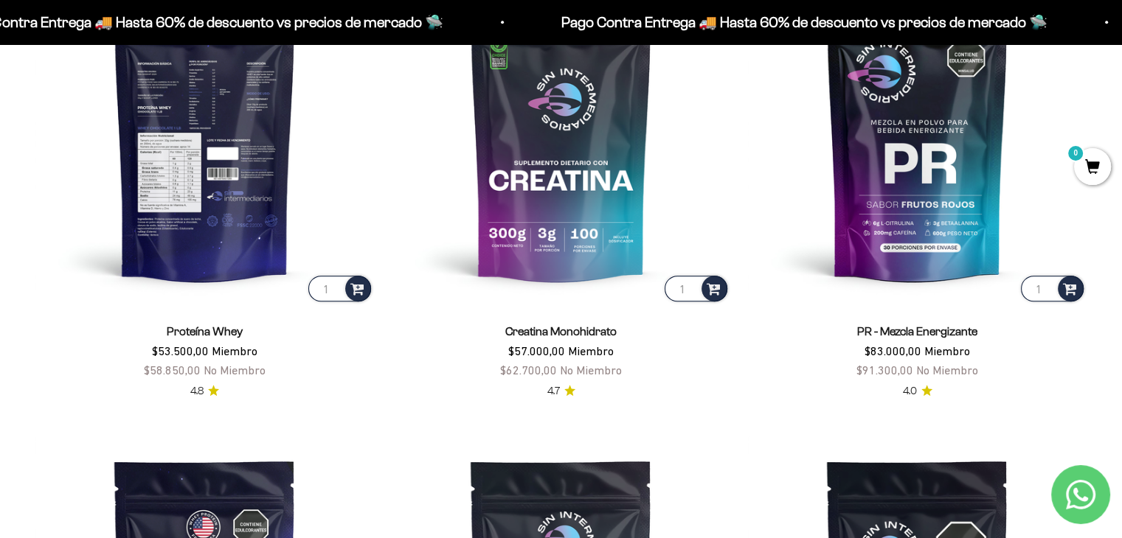
scroll to position [734, 0]
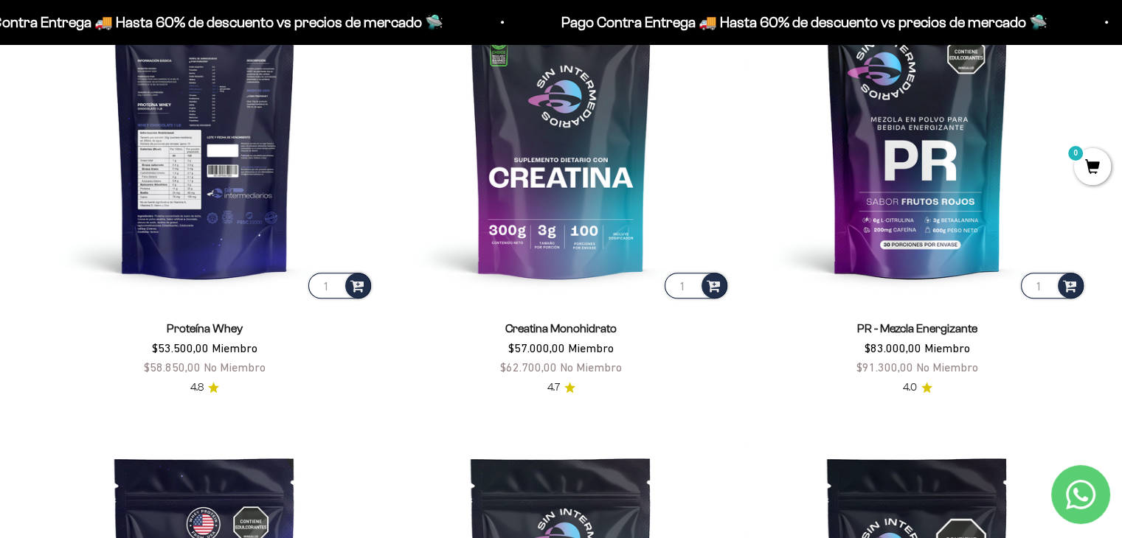
click at [217, 237] on img at bounding box center [204, 132] width 338 height 338
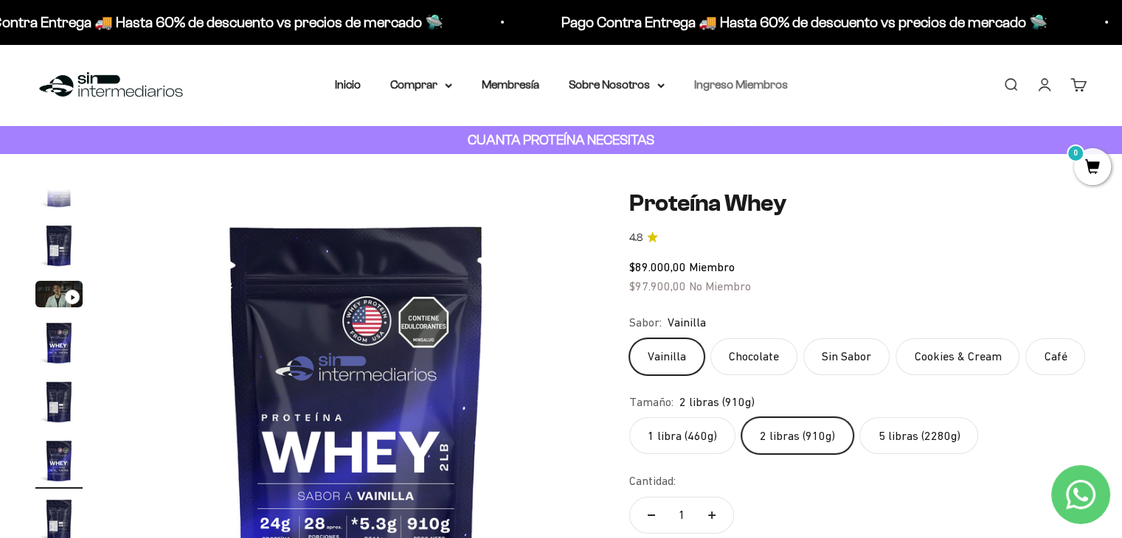
click at [715, 86] on link "Ingreso Miembros" at bounding box center [741, 84] width 94 height 13
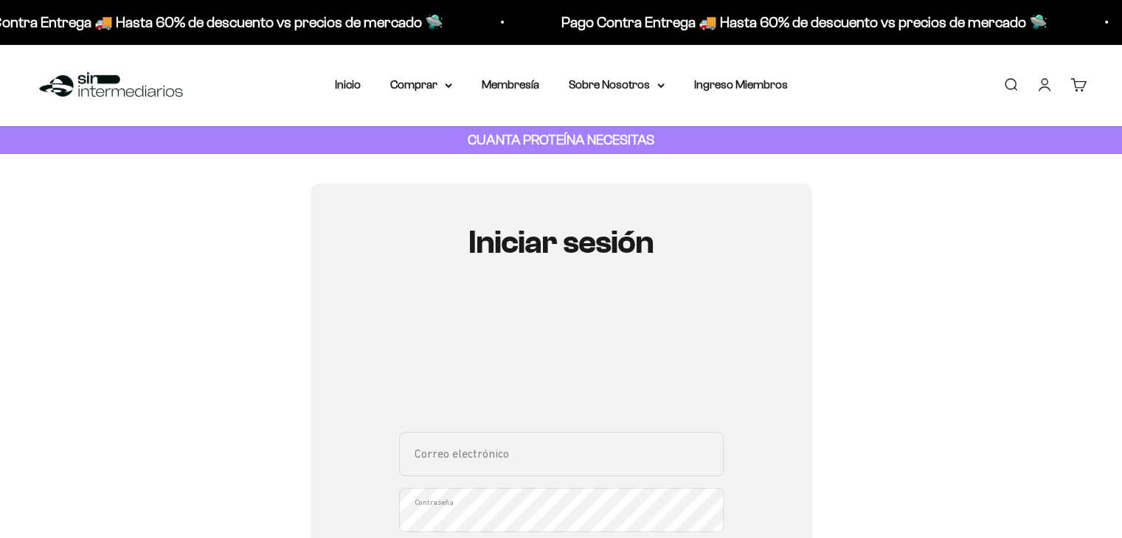
type input "[EMAIL_ADDRESS][DOMAIN_NAME]"
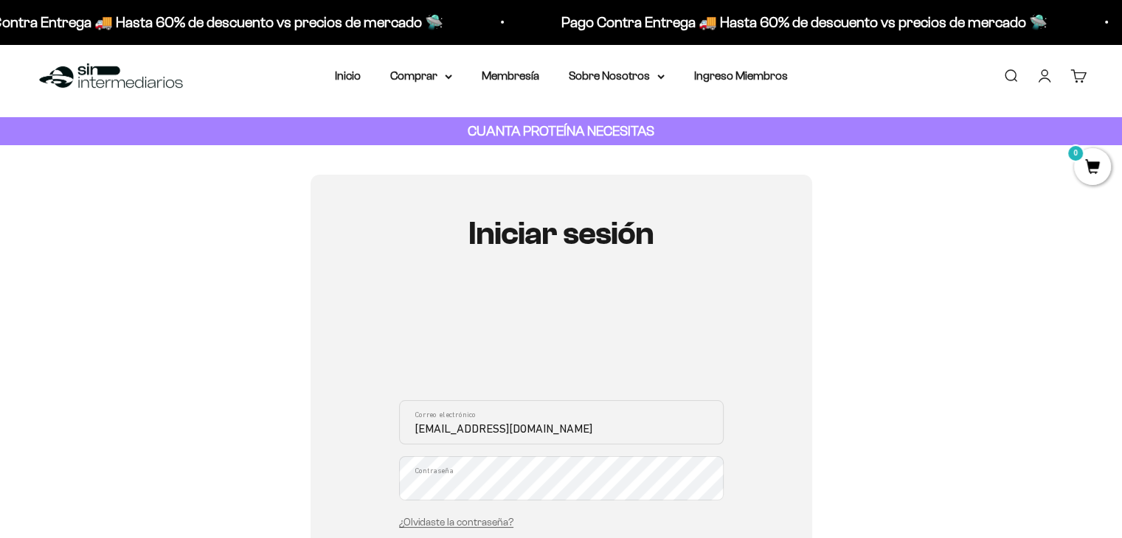
scroll to position [221, 0]
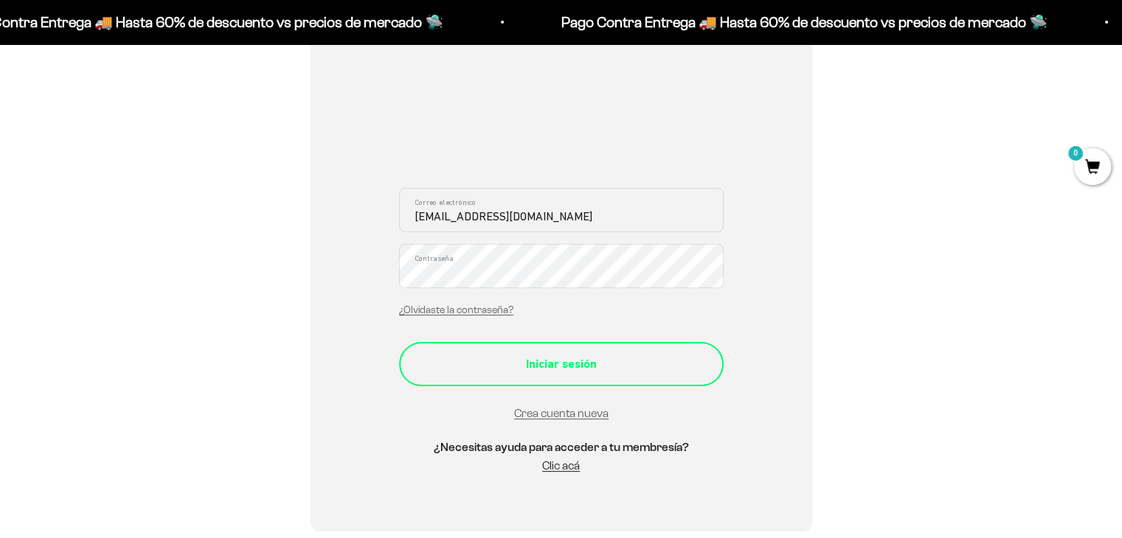
click at [597, 357] on div "Iniciar sesión" at bounding box center [560, 364] width 265 height 19
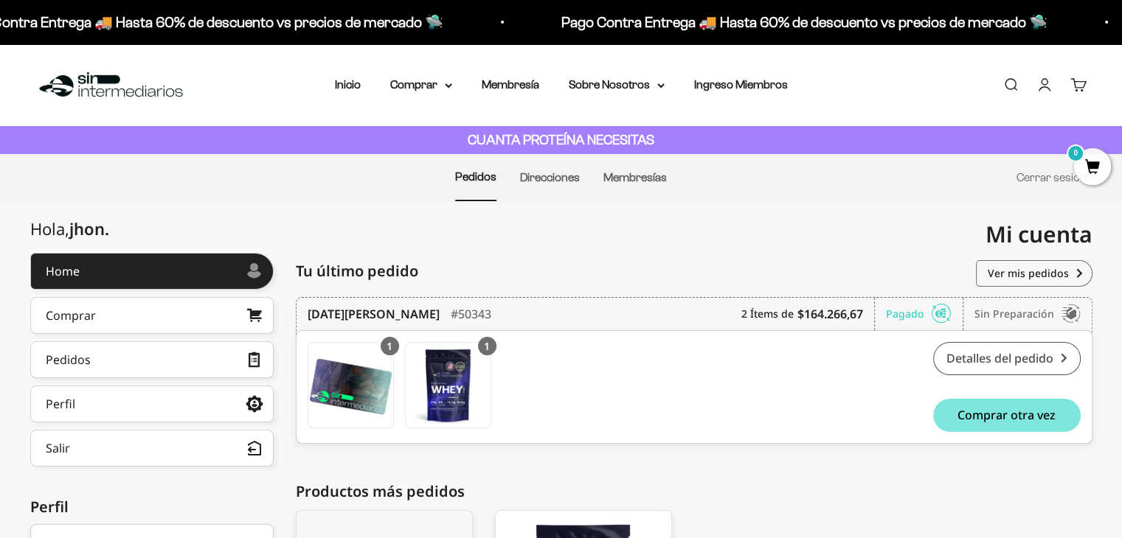
click at [1012, 355] on link "Detalles del pedido" at bounding box center [1006, 358] width 147 height 33
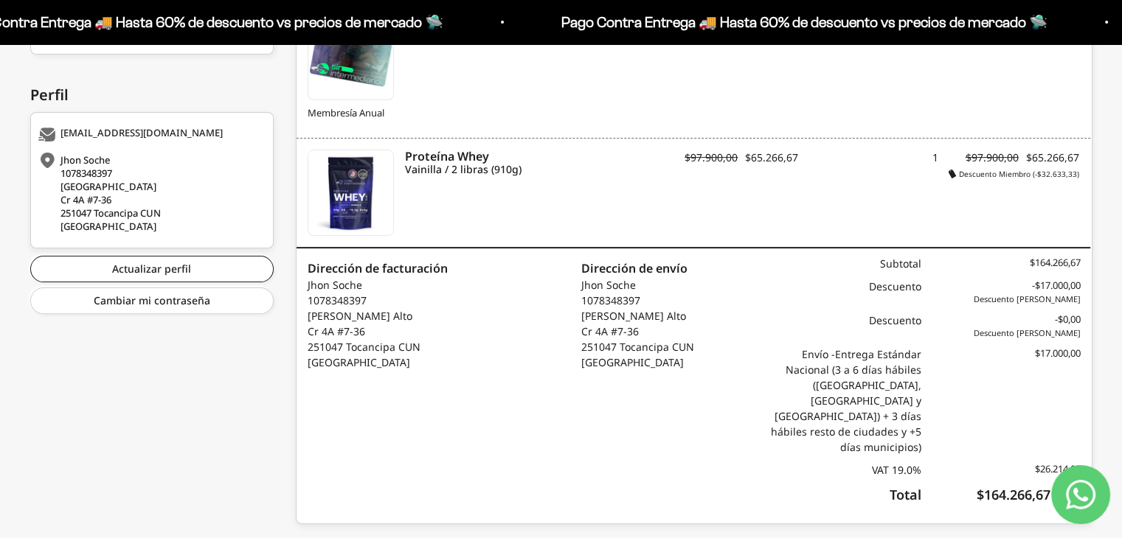
scroll to position [414, 0]
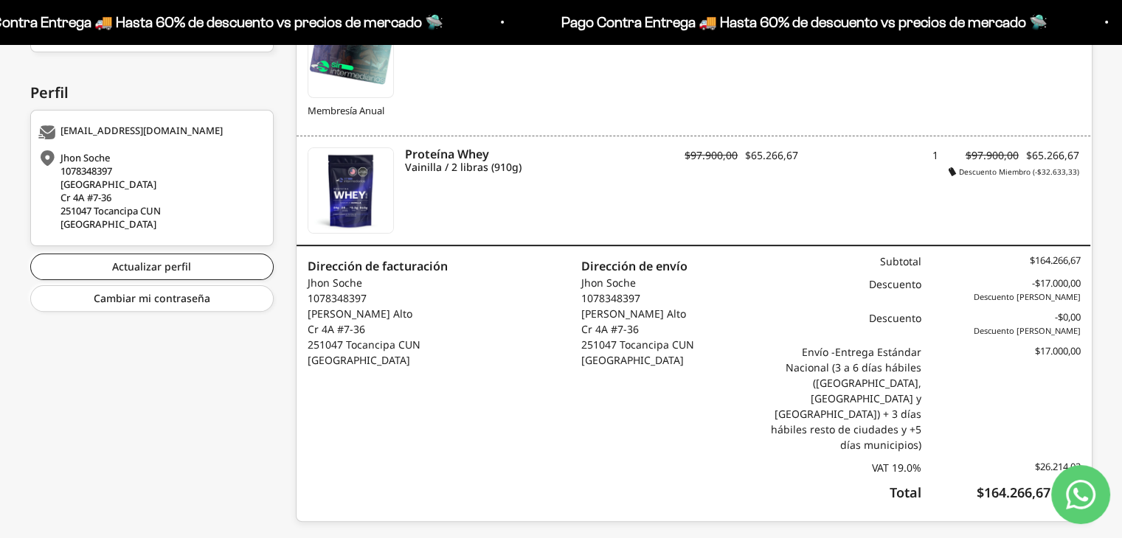
click at [1091, 502] on icon "Contact us on WhatsApp" at bounding box center [1080, 494] width 29 height 29
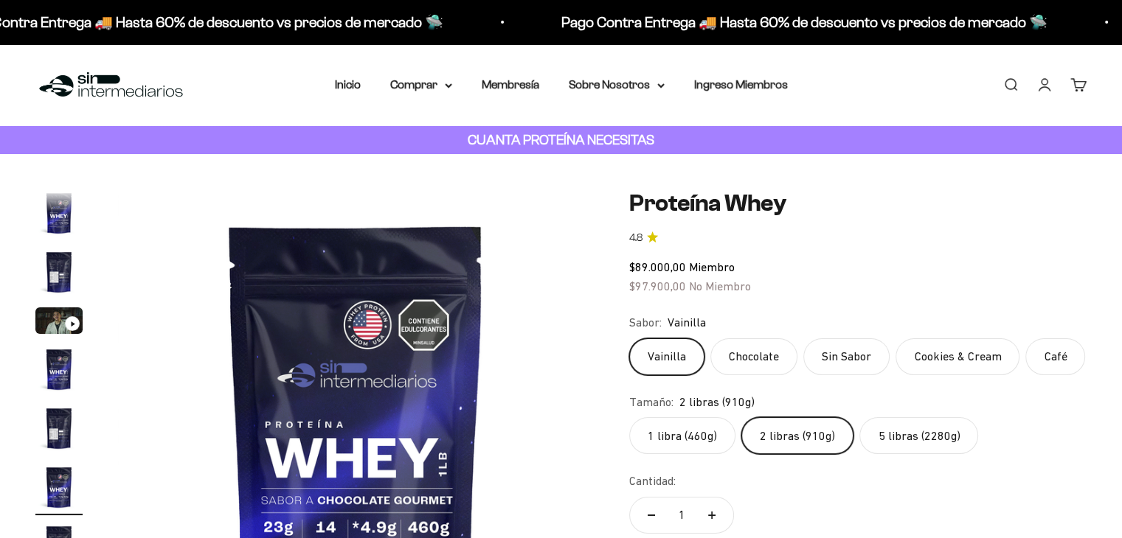
click at [1038, 91] on link "Cuenta" at bounding box center [1044, 85] width 16 height 16
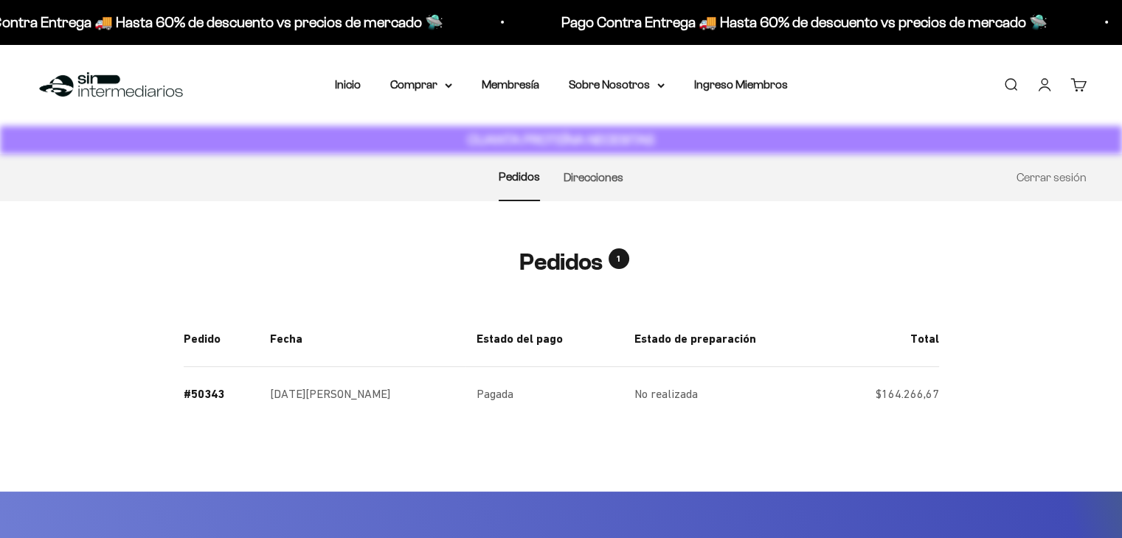
click at [718, 83] on link "Ingreso Miembros" at bounding box center [741, 84] width 94 height 13
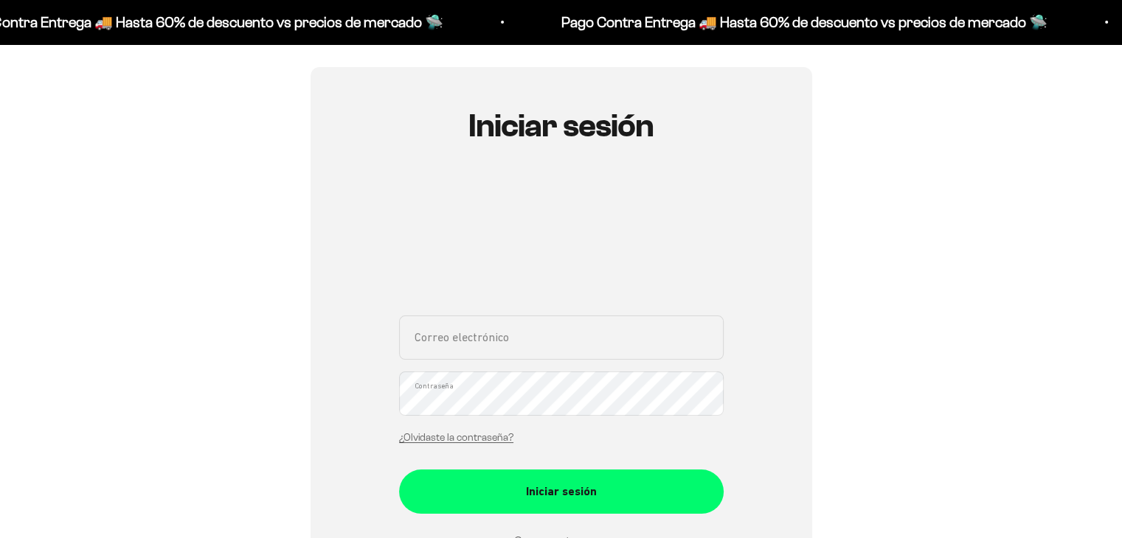
scroll to position [147, 0]
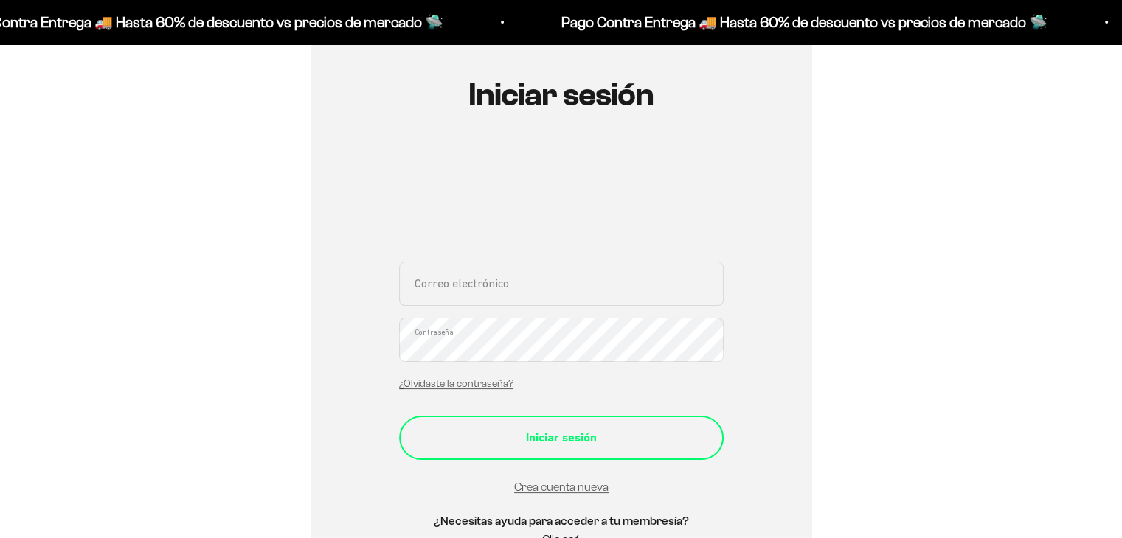
type input "[EMAIL_ADDRESS][DOMAIN_NAME]"
click at [543, 434] on div "Iniciar sesión" at bounding box center [560, 437] width 265 height 19
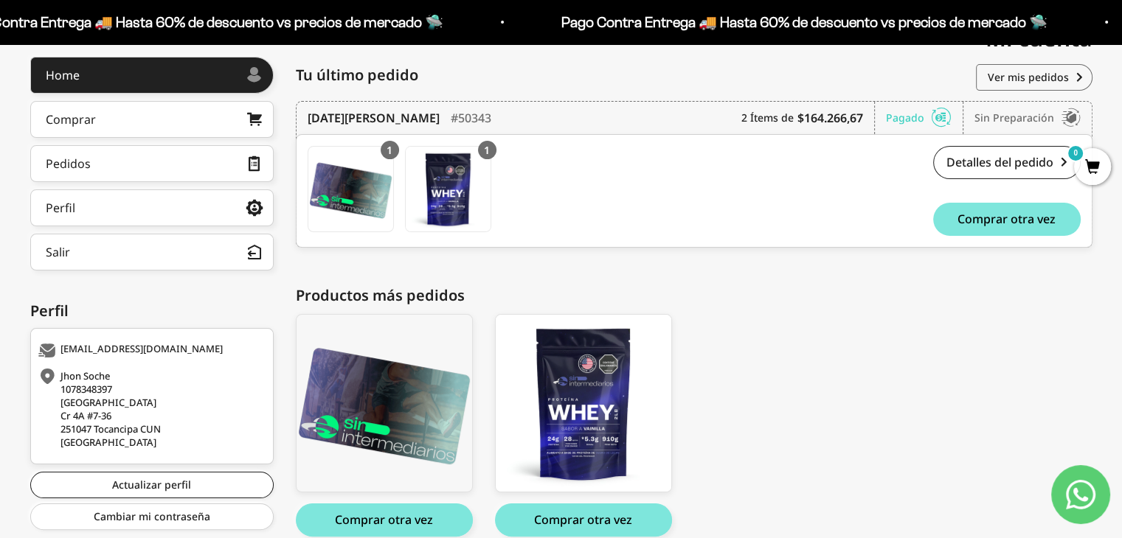
scroll to position [190, 0]
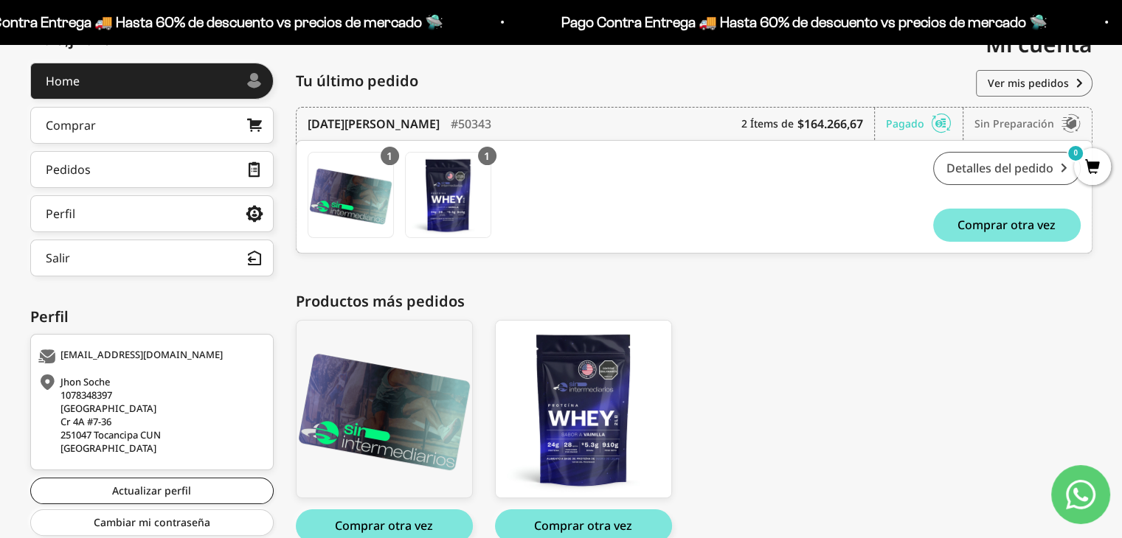
click at [977, 176] on link "Detalles del pedido" at bounding box center [1006, 168] width 147 height 33
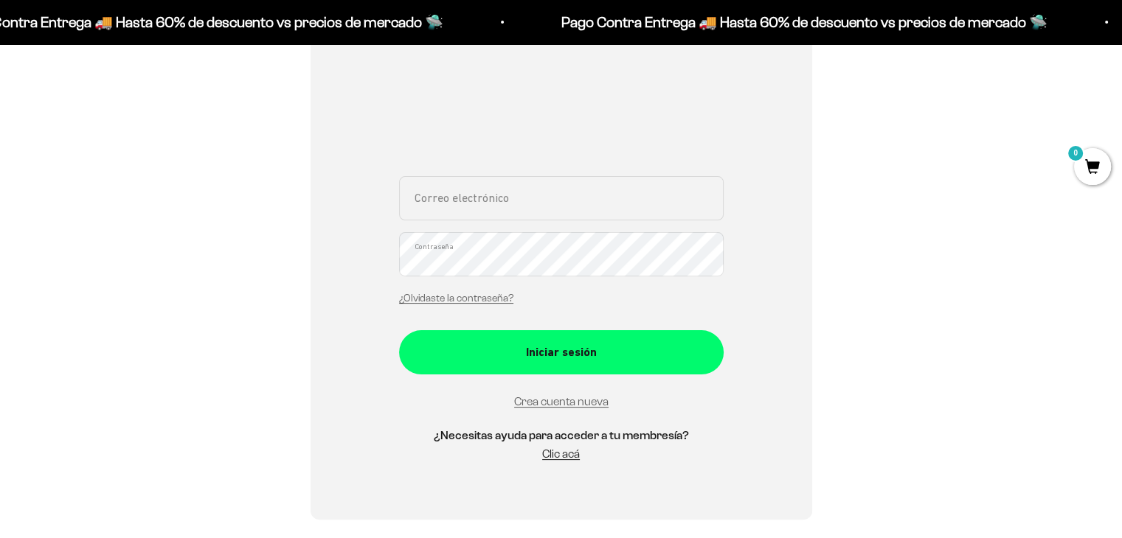
scroll to position [295, 0]
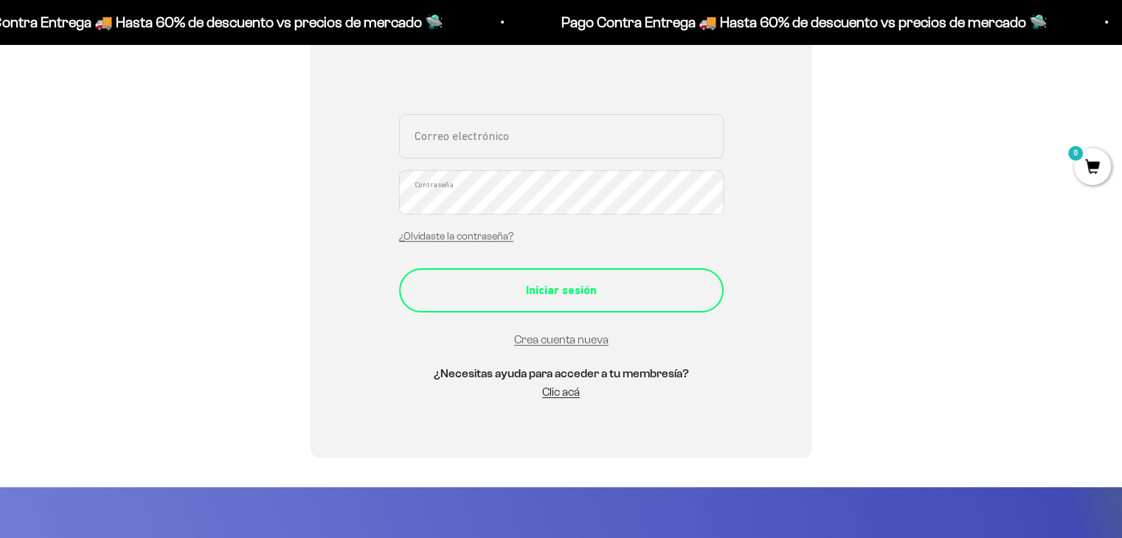
type input "[EMAIL_ADDRESS][DOMAIN_NAME]"
click at [501, 302] on button "Iniciar sesión" at bounding box center [561, 290] width 324 height 44
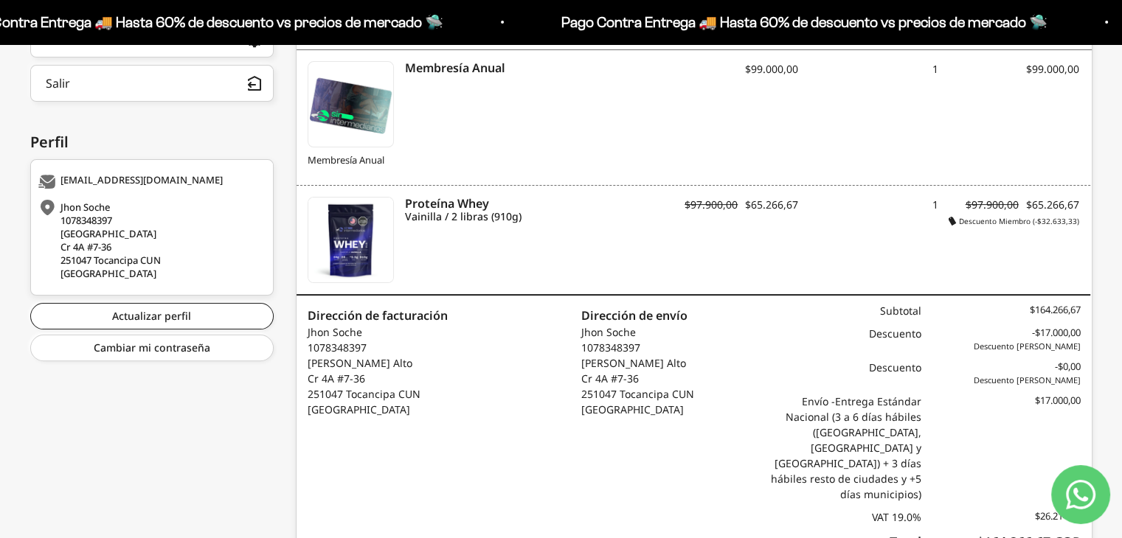
scroll to position [369, 0]
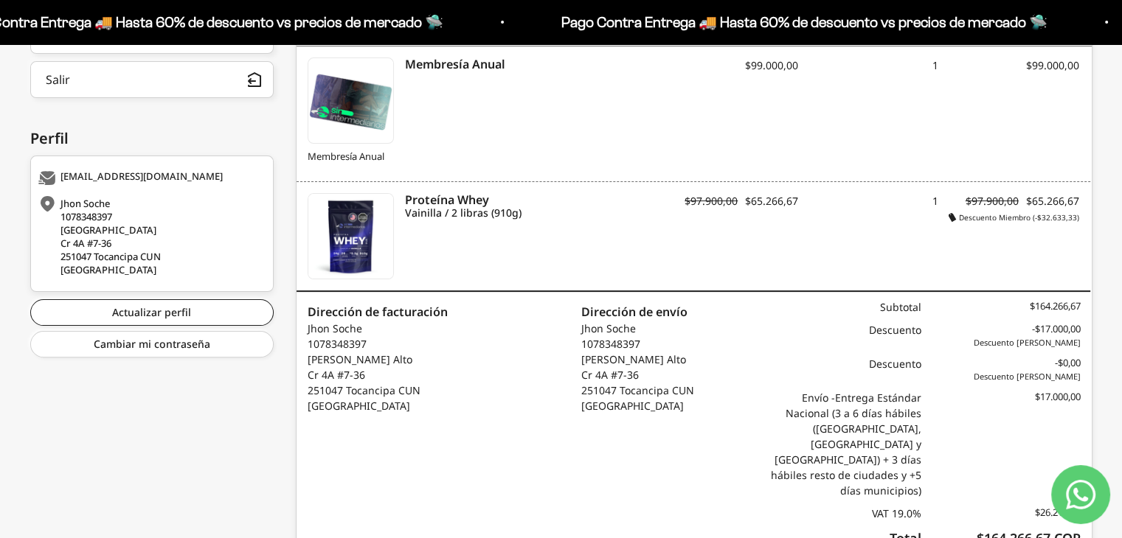
drag, startPoint x: 416, startPoint y: 352, endPoint x: 306, endPoint y: 357, distance: 110.0
click at [306, 357] on div "Dirección de facturación [PERSON_NAME] 1078348397 [PERSON_NAME] [STREET_ADDRESS…" at bounding box center [494, 429] width 397 height 275
click at [318, 377] on p "[PERSON_NAME] 1078348397 [PERSON_NAME] Alto [STREET_ADDRESS]" at bounding box center [378, 367] width 140 height 93
drag, startPoint x: 382, startPoint y: 383, endPoint x: 308, endPoint y: 367, distance: 75.5
click at [311, 369] on p "[PERSON_NAME] 1078348397 [PERSON_NAME] Alto [STREET_ADDRESS]" at bounding box center [378, 367] width 140 height 93
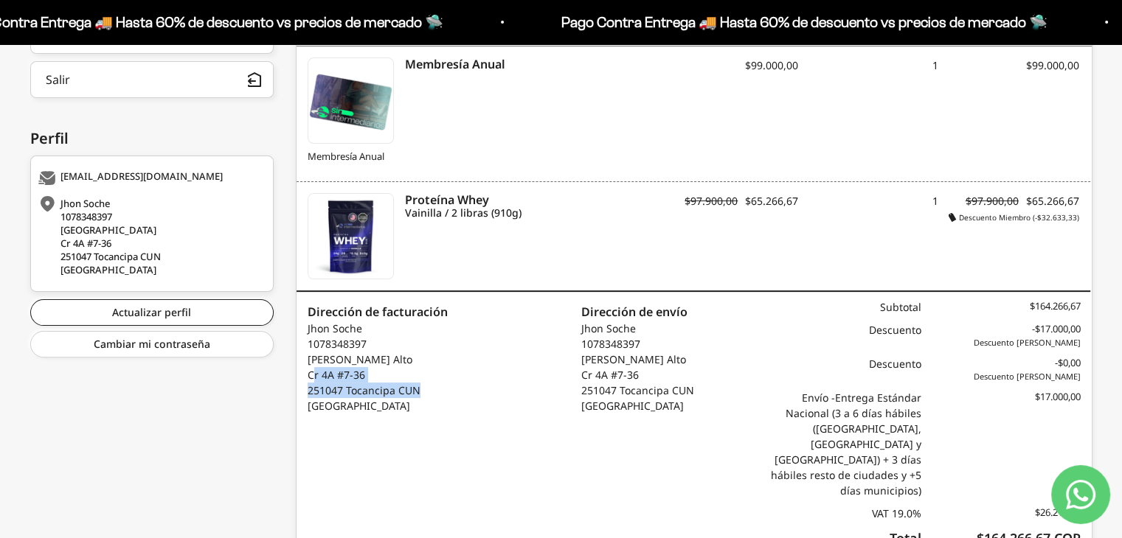
click at [302, 347] on div at bounding box center [302, 347] width 0 height 0
click at [406, 345] on body "Ir al contenido Pago Contra Entrega 🚚 Hasta 60% de descuento vs precios [PERSON…" at bounding box center [561, 123] width 1122 height 984
click at [725, 393] on div "Producto SKU Precio Cantidad Total Membresía Anual Membresía Anual SE01001 $99.…" at bounding box center [694, 293] width 796 height 552
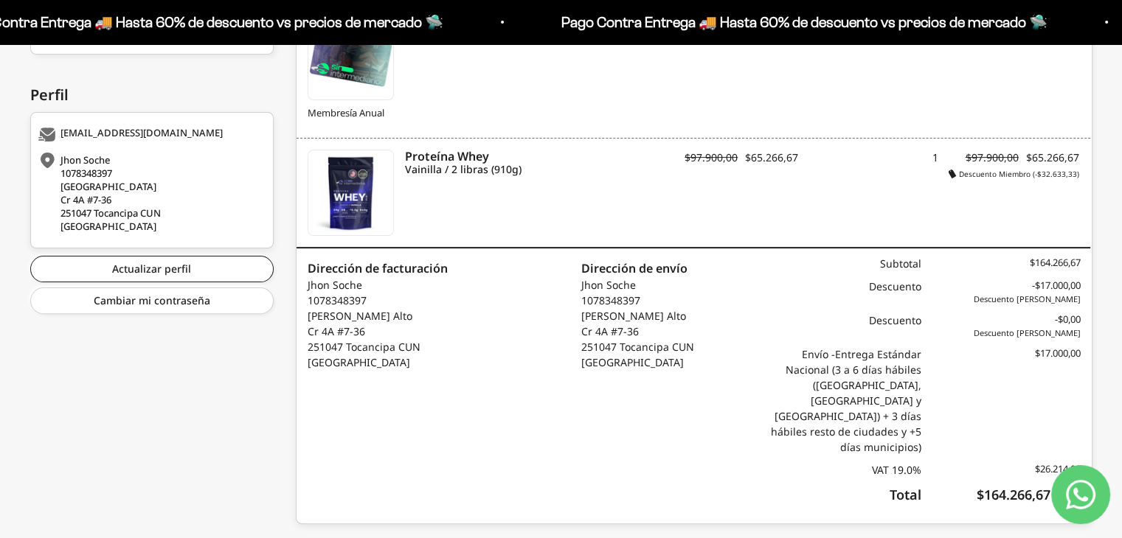
scroll to position [414, 0]
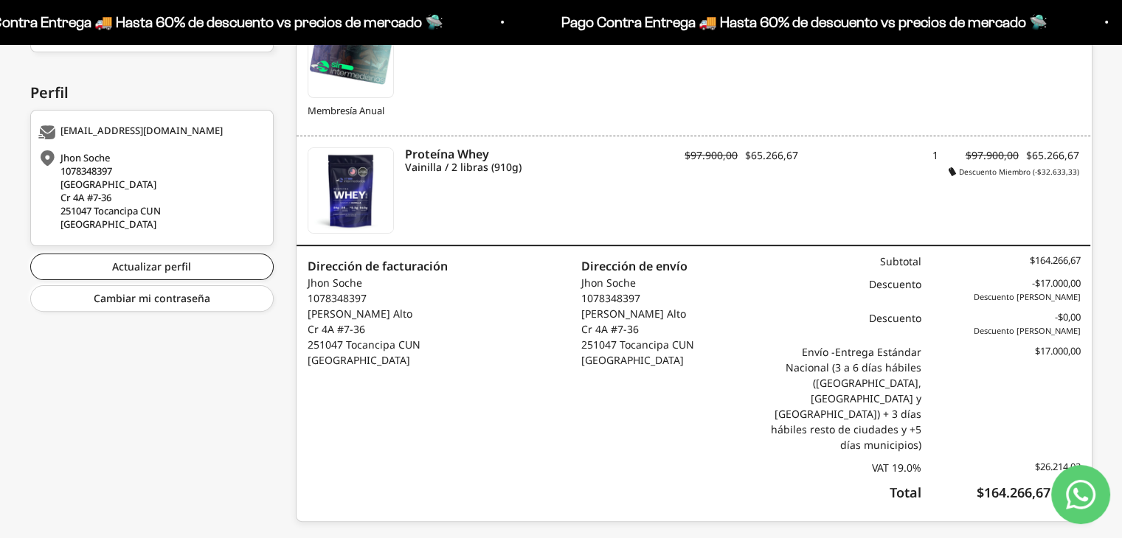
click at [115, 184] on div "[PERSON_NAME] 1078348397 [STREET_ADDRESS]" at bounding box center [149, 191] width 223 height 80
drag, startPoint x: 409, startPoint y: 316, endPoint x: 808, endPoint y: 215, distance: 411.5
click at [306, 302] on div "Dirección de facturación [PERSON_NAME] 1078348397 [PERSON_NAME] [STREET_ADDRESS…" at bounding box center [494, 383] width 397 height 275
click at [440, 304] on p "[PERSON_NAME] 1078348397 [PERSON_NAME] Alto [STREET_ADDRESS]" at bounding box center [378, 321] width 140 height 93
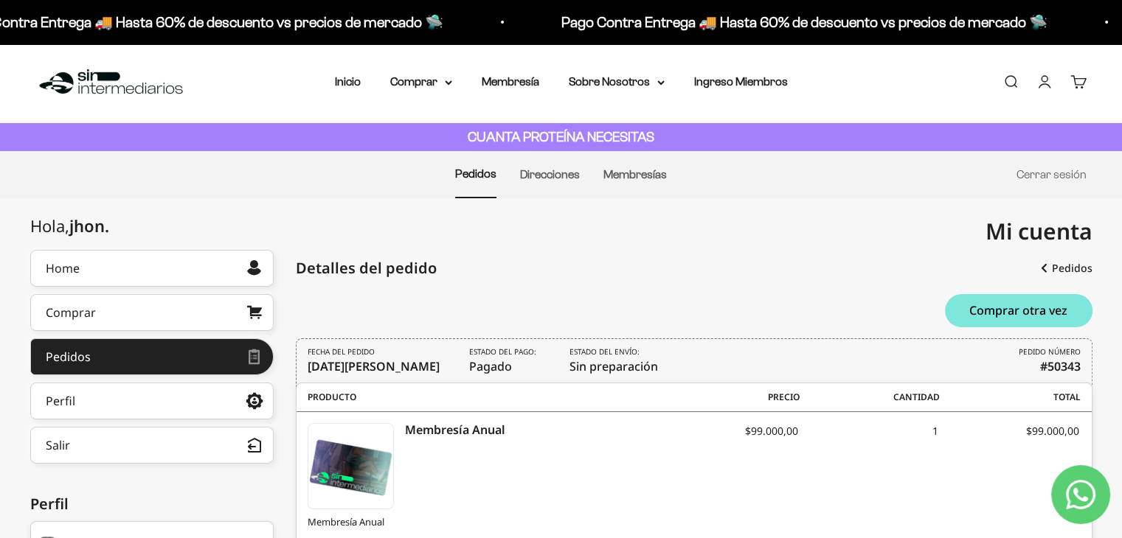
scroll to position [0, 0]
